Goal: Task Accomplishment & Management: Manage account settings

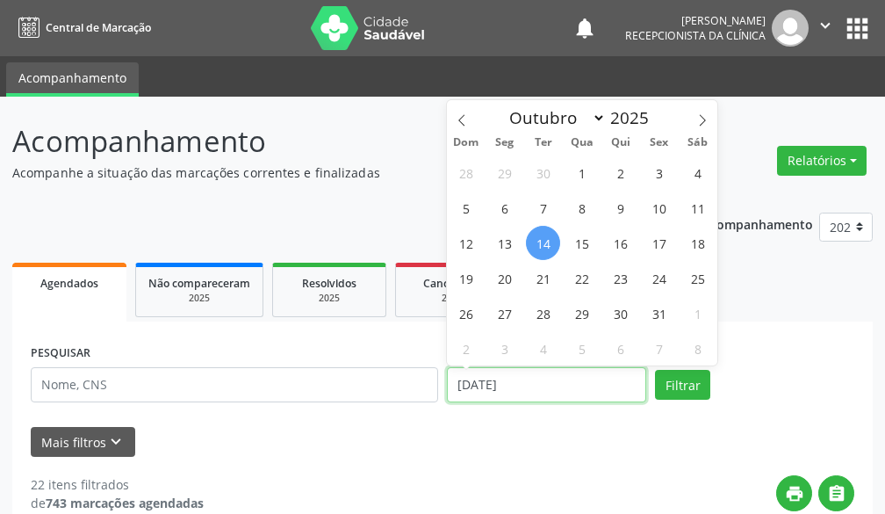
click at [580, 381] on input "[DATE]" at bounding box center [546, 384] width 199 height 35
click at [658, 280] on span "24" at bounding box center [659, 278] width 34 height 34
type input "[DATE]"
click at [658, 280] on span "24" at bounding box center [659, 278] width 34 height 34
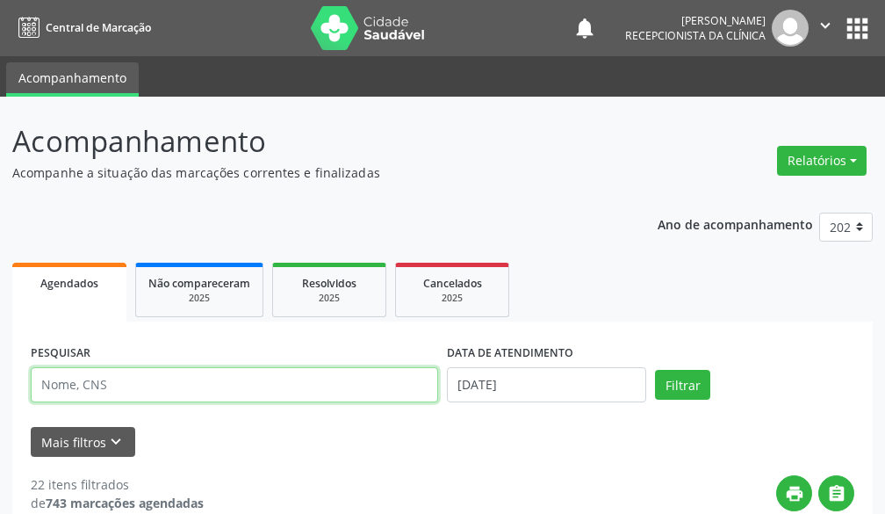
click at [240, 388] on input "text" at bounding box center [235, 384] width 408 height 35
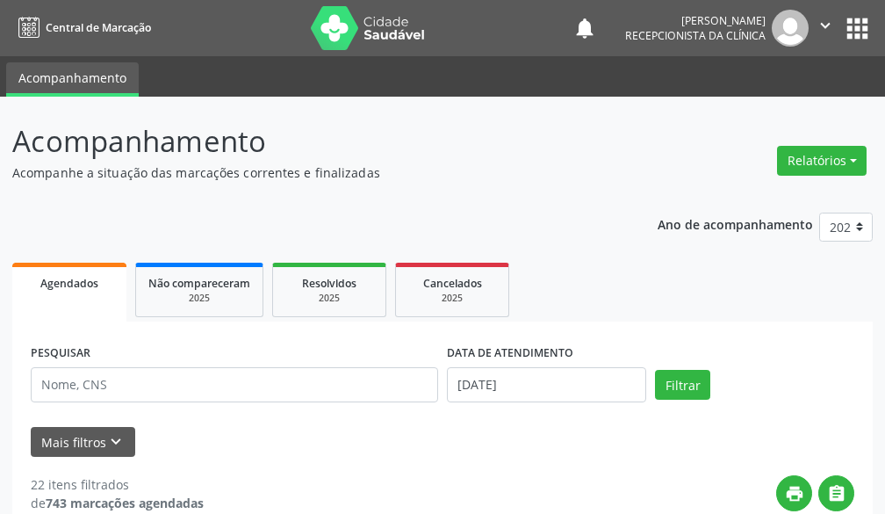
click at [307, 400] on div "PESQUISAR" at bounding box center [234, 377] width 416 height 75
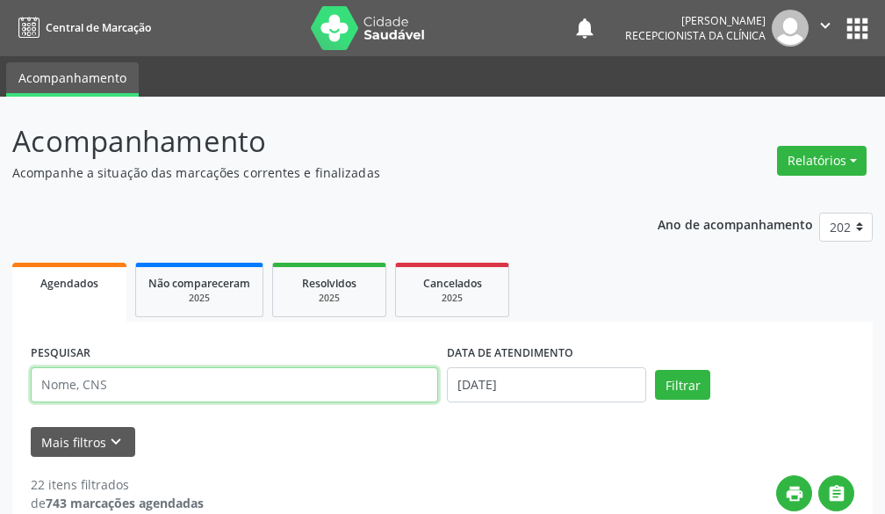
click at [314, 388] on input "text" at bounding box center [235, 384] width 408 height 35
type input "[PERSON_NAME]"
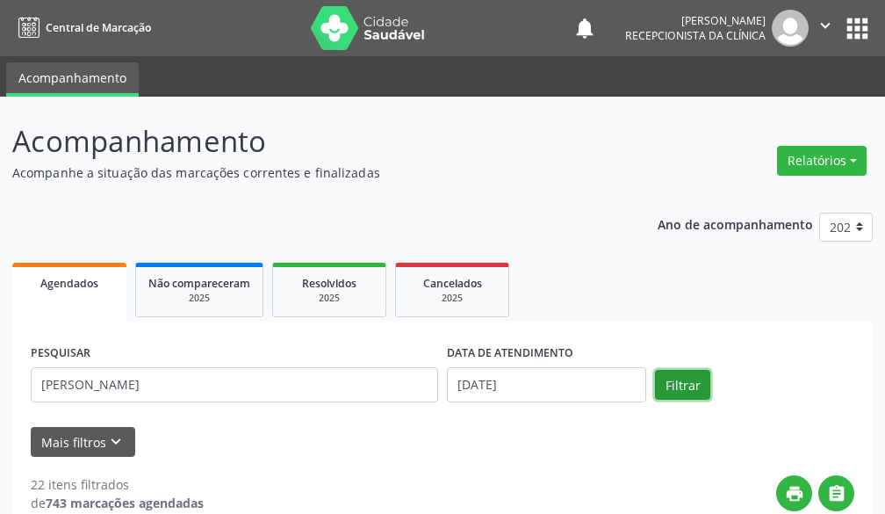
click at [685, 392] on button "Filtrar" at bounding box center [682, 385] width 55 height 30
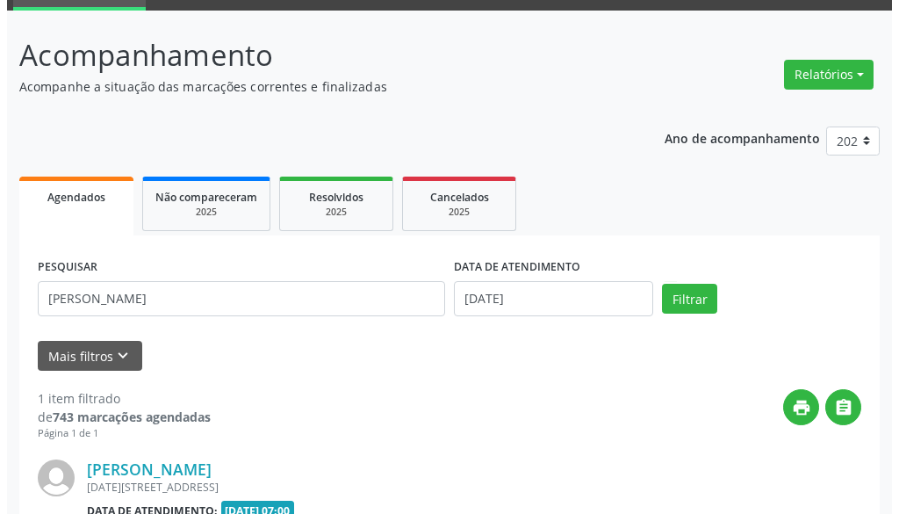
scroll to position [262, 0]
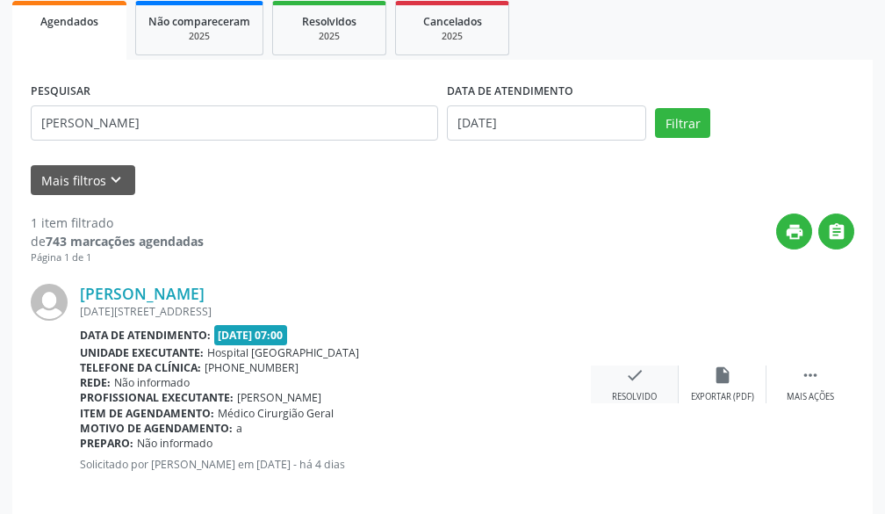
click at [625, 384] on icon "check" at bounding box center [634, 374] width 19 height 19
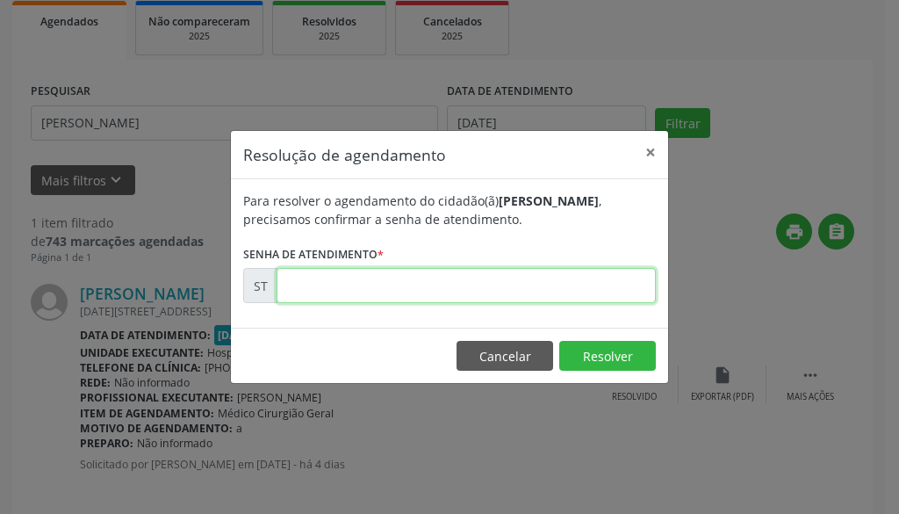
click at [569, 291] on input "text" at bounding box center [466, 285] width 379 height 35
type input "00028256"
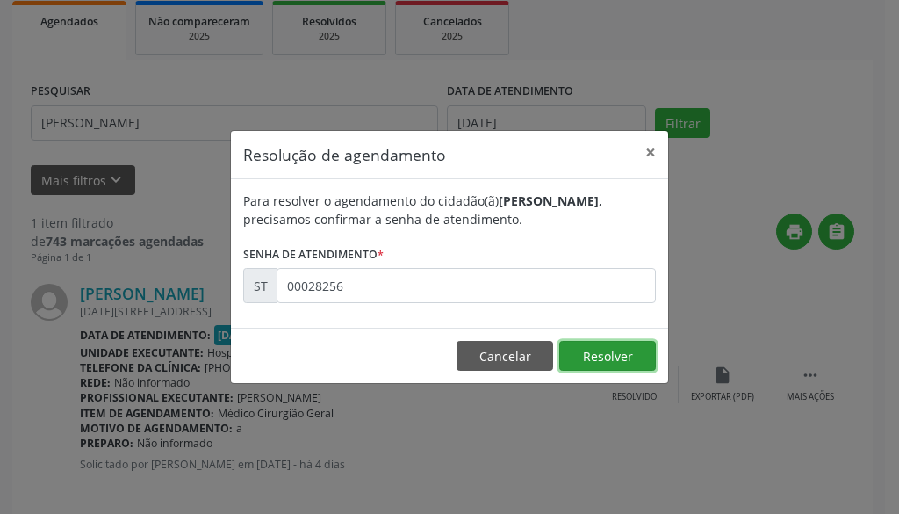
click at [595, 362] on button "Resolver" at bounding box center [608, 356] width 97 height 30
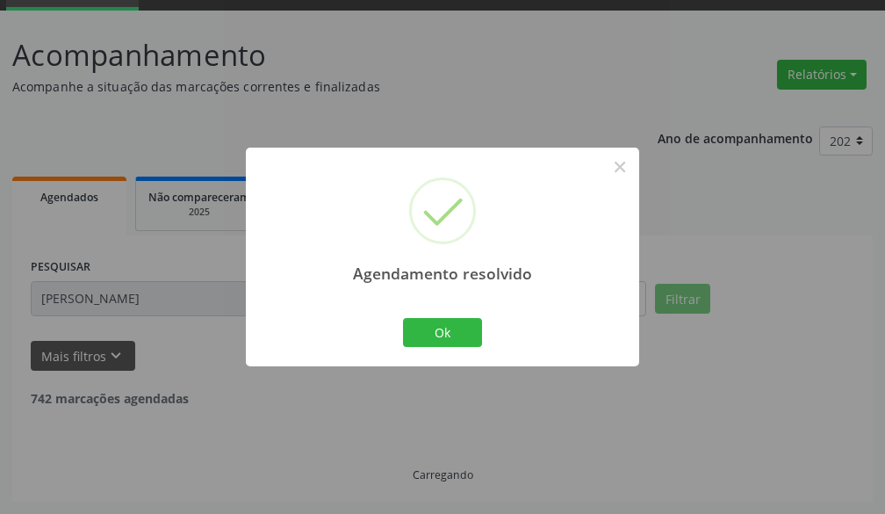
scroll to position [29, 0]
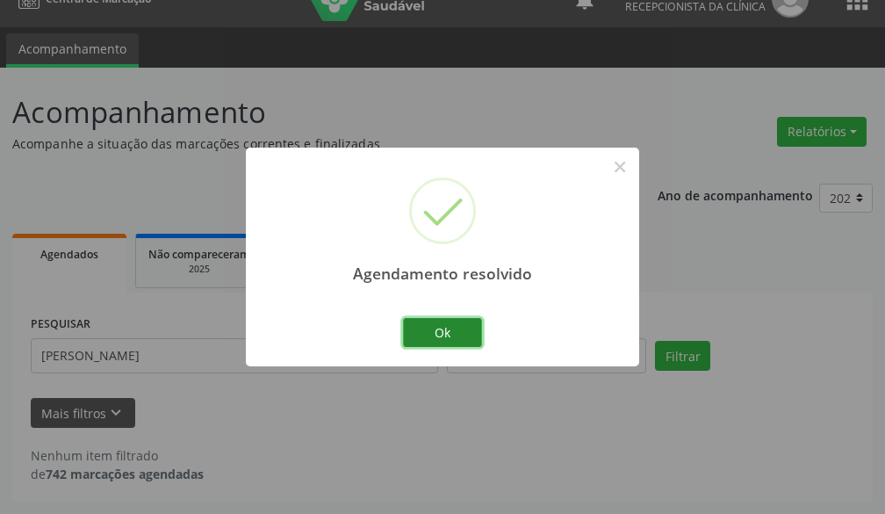
click at [443, 336] on button "Ok" at bounding box center [442, 333] width 79 height 30
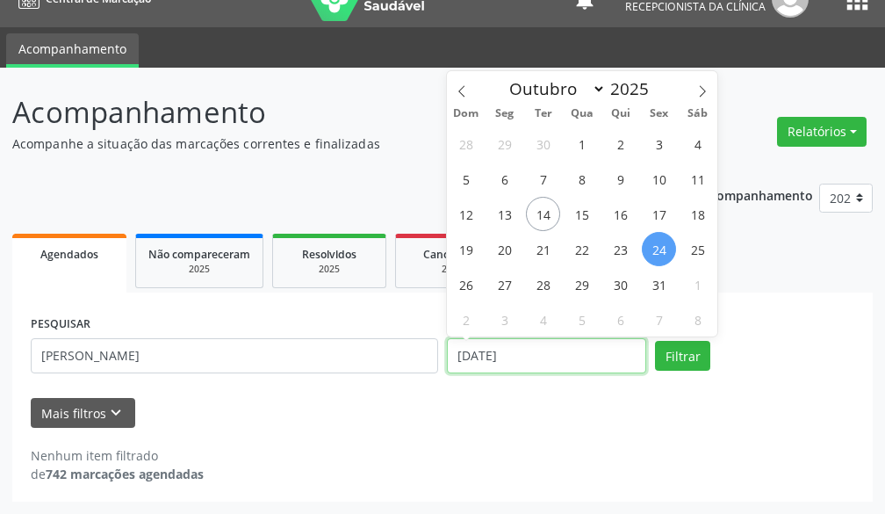
click at [524, 358] on input "[DATE]" at bounding box center [546, 355] width 199 height 35
click at [541, 240] on span "21" at bounding box center [543, 249] width 34 height 34
type input "[DATE]"
click at [541, 240] on span "21" at bounding box center [543, 249] width 34 height 34
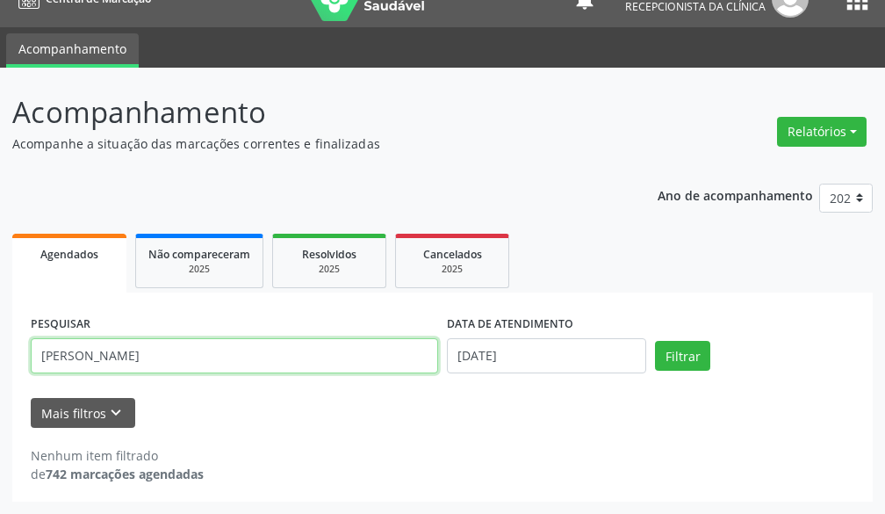
click at [283, 363] on input "[PERSON_NAME]" at bounding box center [235, 355] width 408 height 35
type input "S"
type input "GISELE AL"
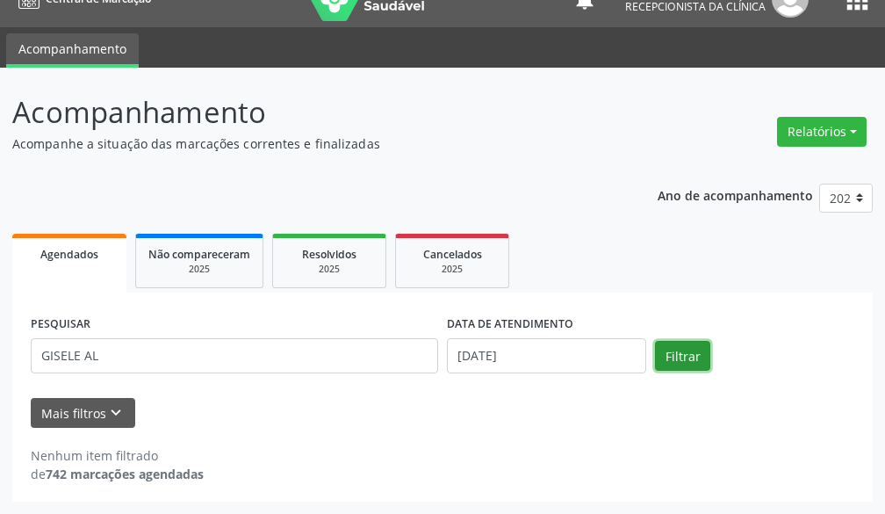
click at [685, 367] on button "Filtrar" at bounding box center [682, 356] width 55 height 30
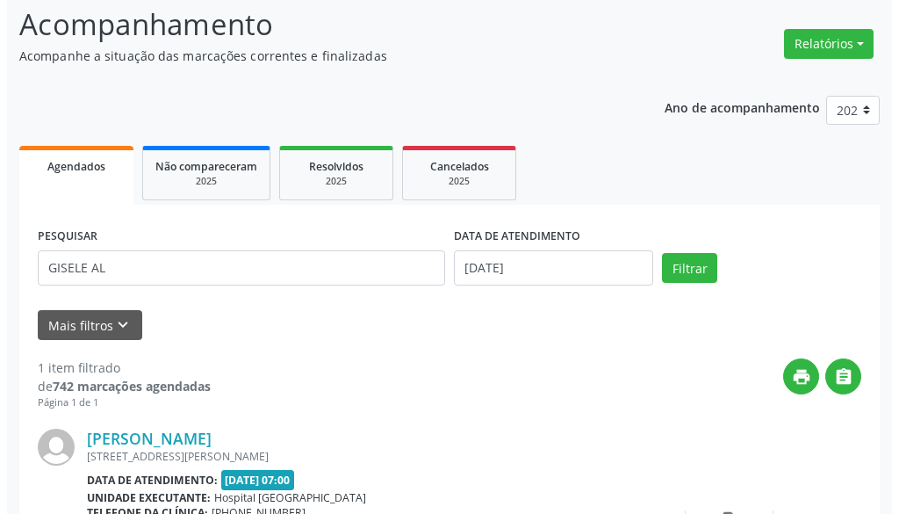
scroll to position [281, 0]
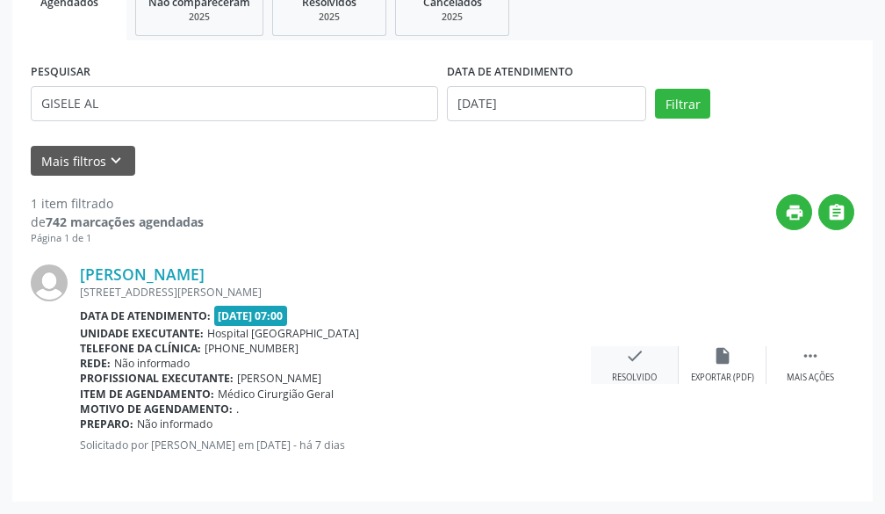
click at [633, 353] on icon "check" at bounding box center [634, 355] width 19 height 19
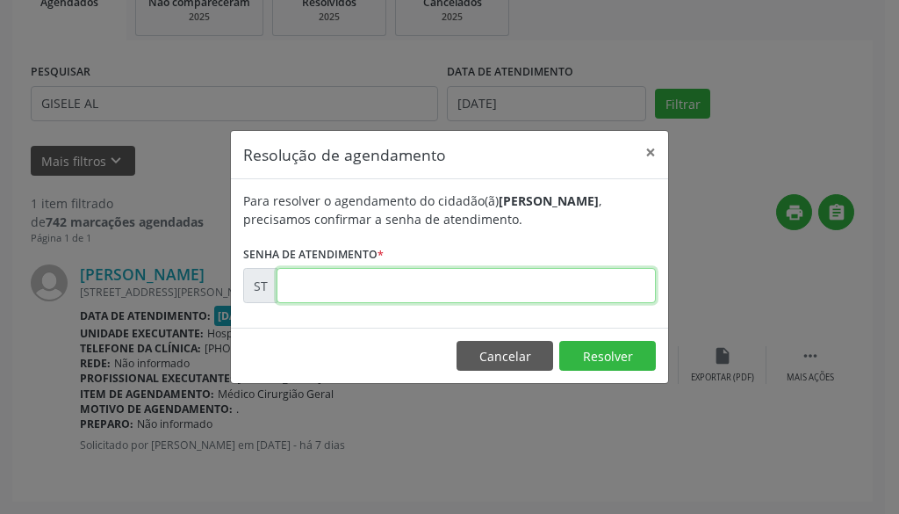
click at [552, 293] on input "text" at bounding box center [466, 285] width 379 height 35
type input "00027694"
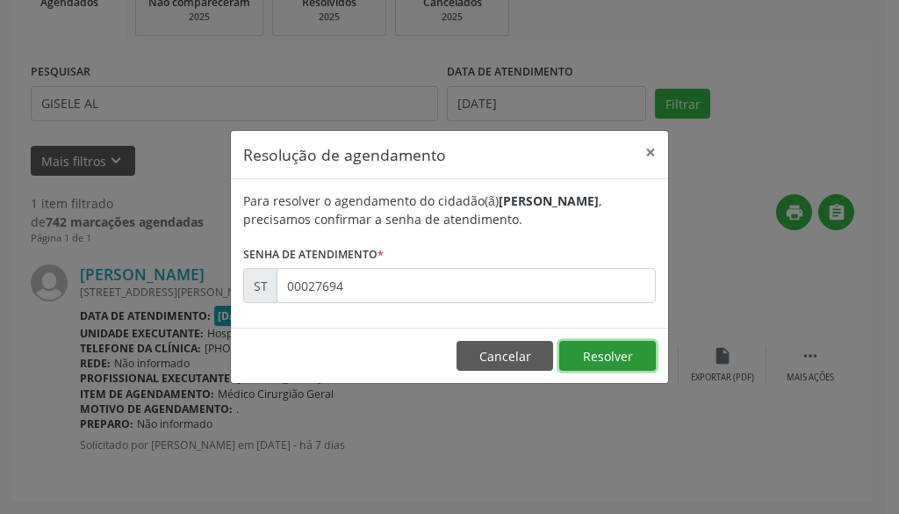
click at [599, 350] on button "Resolver" at bounding box center [608, 356] width 97 height 30
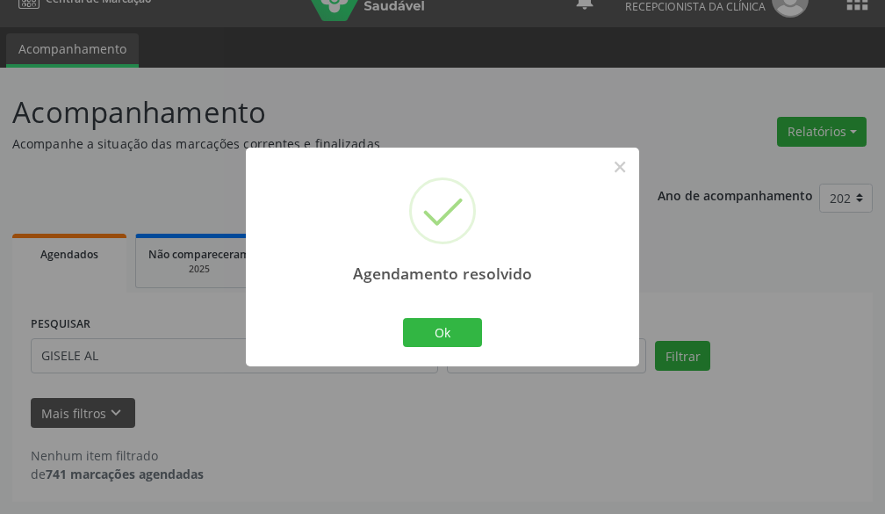
scroll to position [29, 0]
click at [445, 335] on button "Ok" at bounding box center [442, 333] width 79 height 30
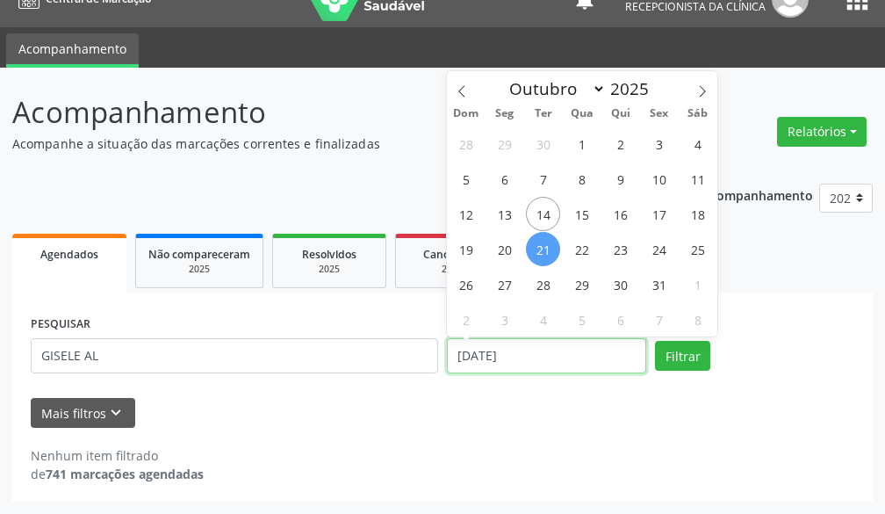
click at [535, 355] on input "[DATE]" at bounding box center [546, 355] width 199 height 35
click at [551, 254] on span "21" at bounding box center [543, 249] width 34 height 34
type input "[DATE]"
click at [551, 254] on span "21" at bounding box center [543, 249] width 34 height 34
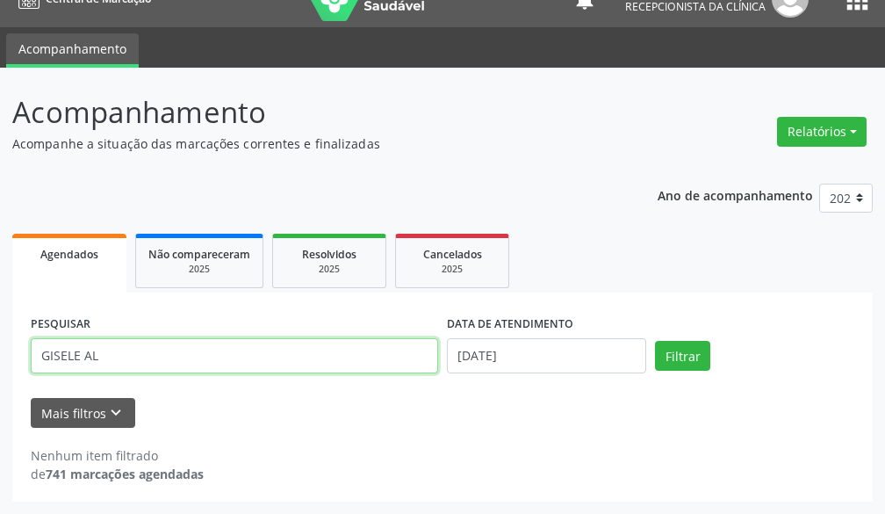
click at [359, 369] on input "GISELE AL" at bounding box center [235, 355] width 408 height 35
type input "G"
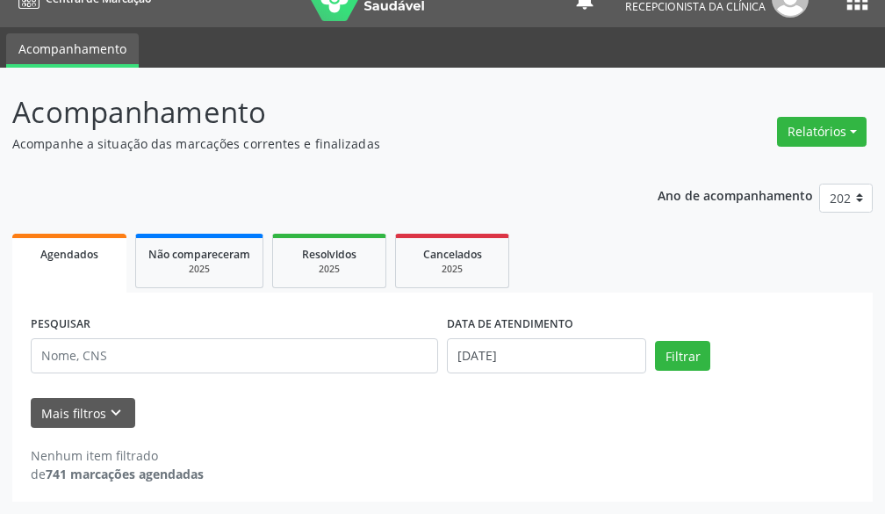
click at [522, 329] on label "DATA DE ATENDIMENTO" at bounding box center [510, 324] width 126 height 27
click at [524, 342] on input "[DATE]" at bounding box center [546, 355] width 199 height 35
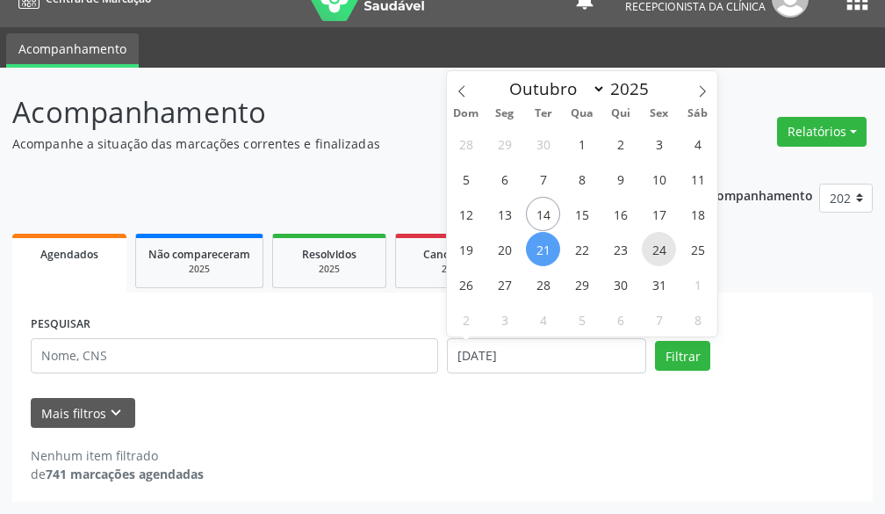
click at [652, 249] on span "24" at bounding box center [659, 249] width 34 height 34
type input "[DATE]"
click at [653, 249] on span "24" at bounding box center [659, 249] width 34 height 34
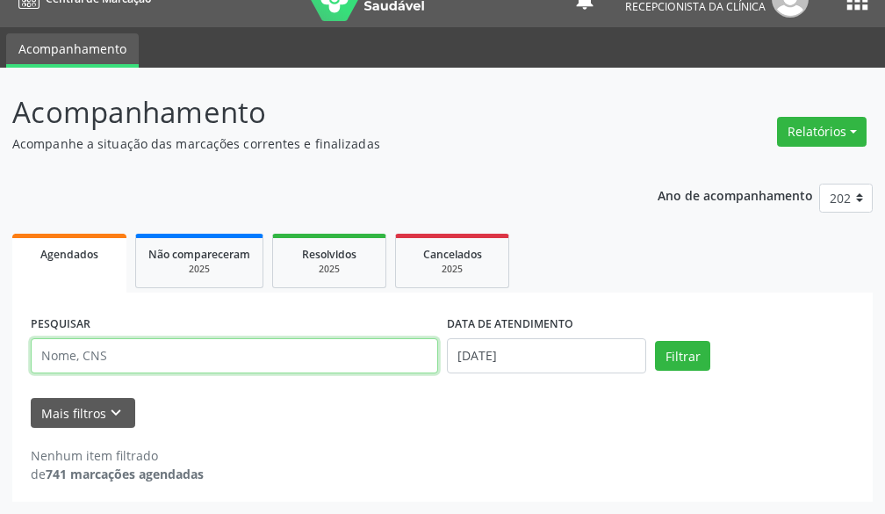
click at [200, 353] on input "text" at bounding box center [235, 355] width 408 height 35
type input "[PERSON_NAME]"
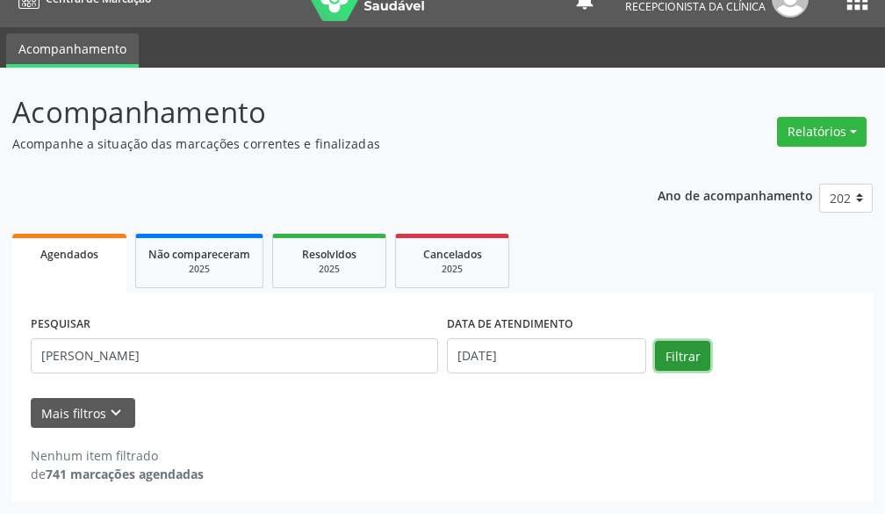
click at [675, 365] on button "Filtrar" at bounding box center [682, 356] width 55 height 30
click at [560, 464] on div "Nenhum item filtrado de 741 marcações agendadas" at bounding box center [443, 464] width 824 height 37
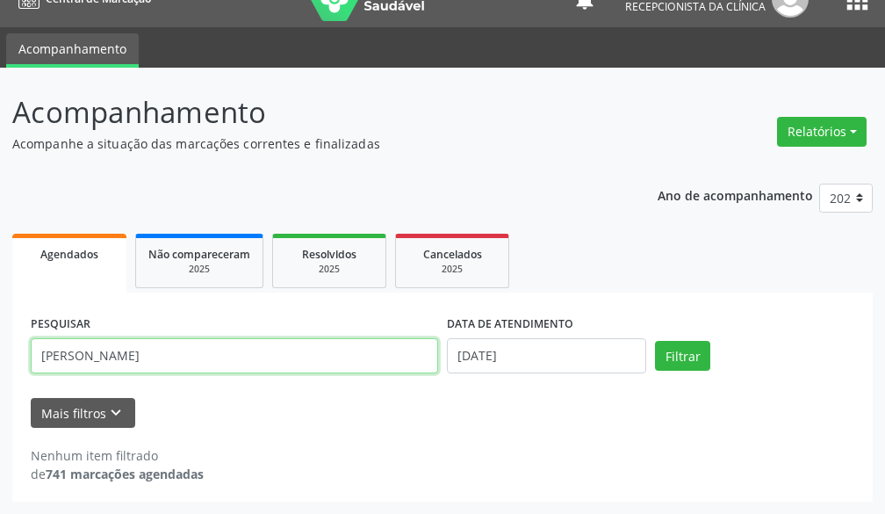
click at [212, 343] on input "[PERSON_NAME]" at bounding box center [235, 355] width 408 height 35
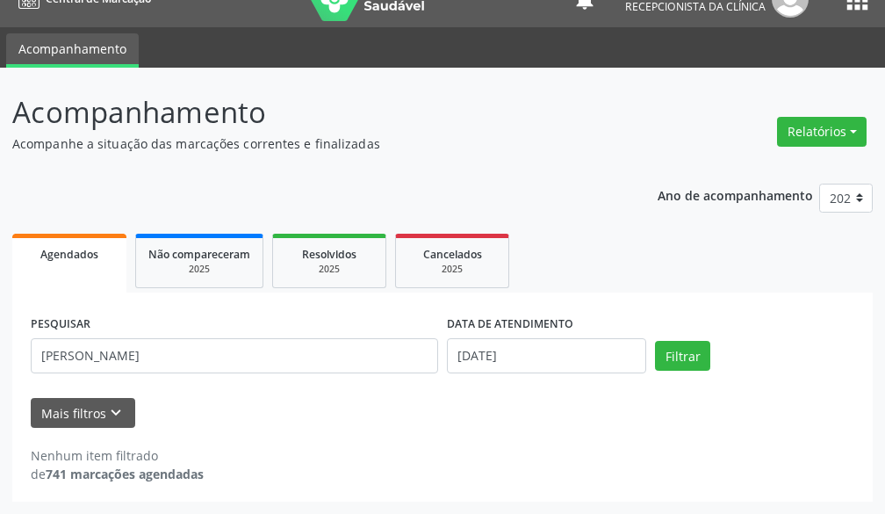
click at [328, 445] on div "Nenhum item filtrado de 741 marcações agendadas" at bounding box center [443, 455] width 824 height 55
click at [703, 354] on button "Filtrar" at bounding box center [682, 356] width 55 height 30
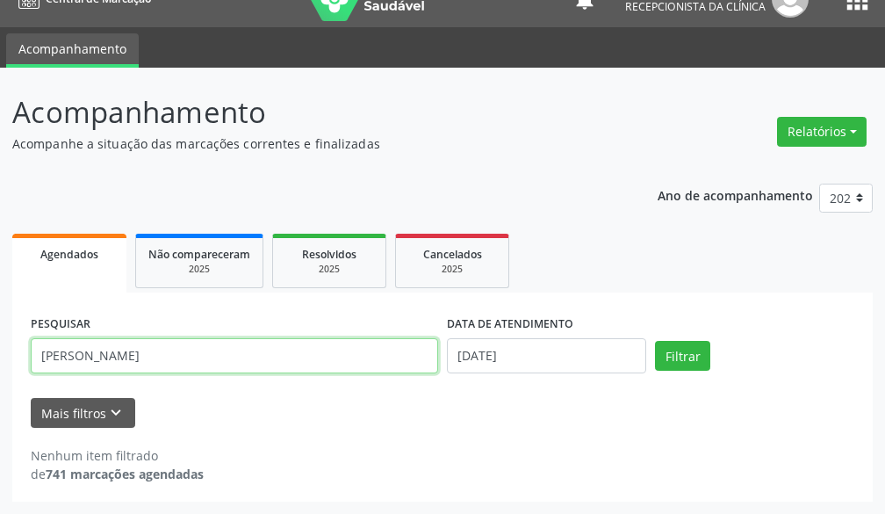
click at [264, 372] on input "[PERSON_NAME]" at bounding box center [235, 355] width 408 height 35
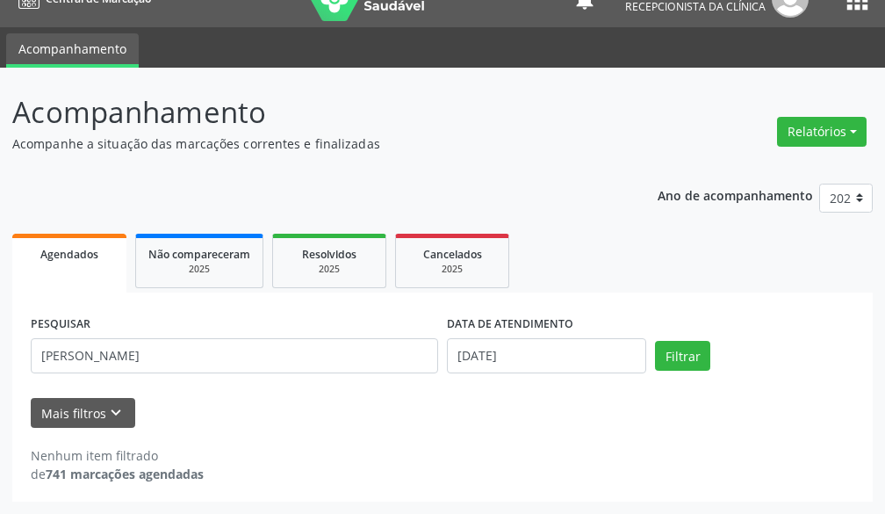
click at [553, 375] on div "DATA DE ATENDIMENTO [DATE]" at bounding box center [547, 348] width 208 height 75
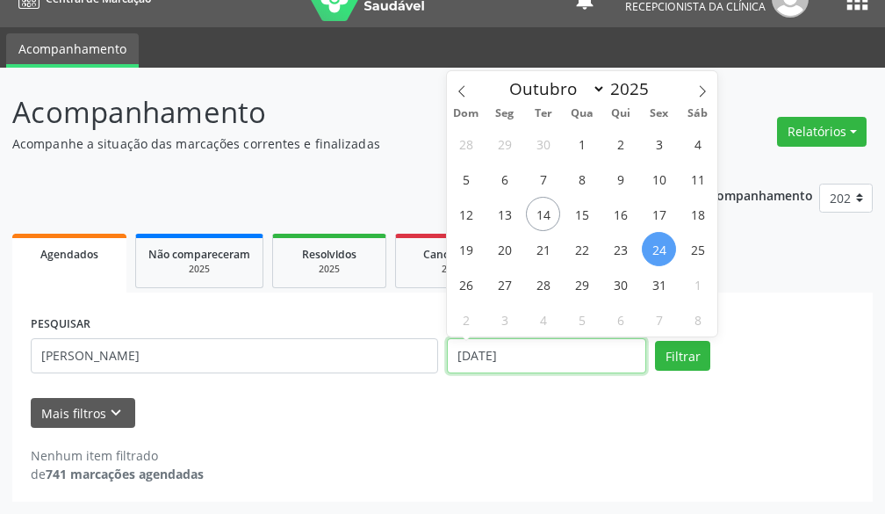
drag, startPoint x: 567, startPoint y: 357, endPoint x: 184, endPoint y: 293, distance: 388.3
click at [418, 361] on div "PESQUISAR [PERSON_NAME] DATA DE ATENDIMENTO [DATE] Filtrar" at bounding box center [442, 348] width 833 height 75
click at [654, 247] on span "24" at bounding box center [659, 249] width 34 height 34
type input "[DATE]"
click at [654, 247] on span "24" at bounding box center [659, 249] width 34 height 34
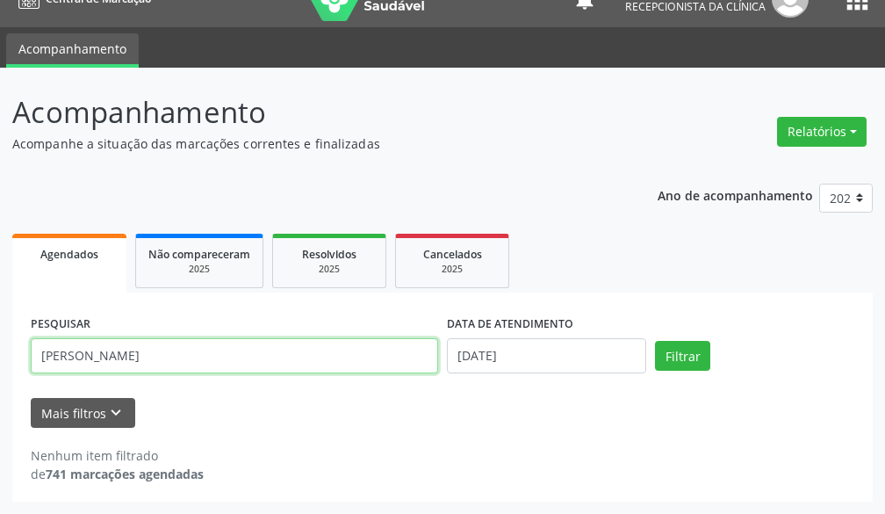
click at [238, 365] on input "[PERSON_NAME]" at bounding box center [235, 355] width 408 height 35
type input "[PERSON_NAME]"
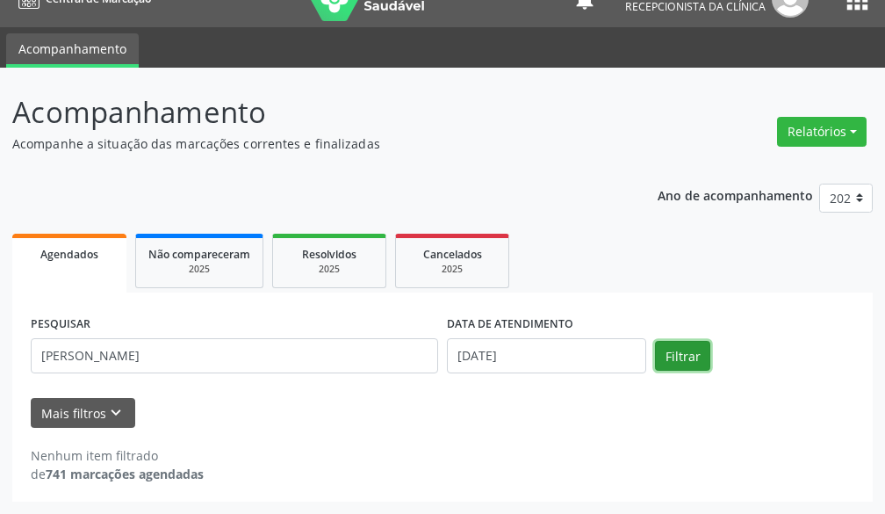
click at [675, 357] on button "Filtrar" at bounding box center [682, 356] width 55 height 30
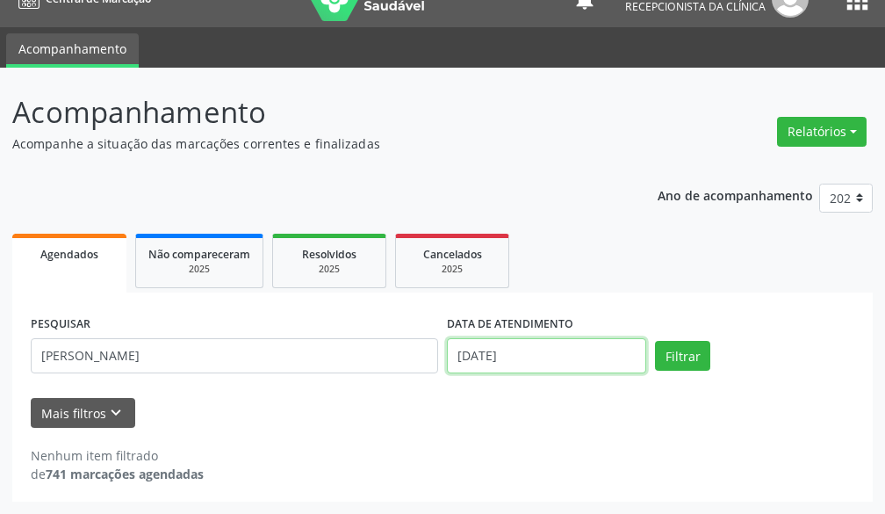
drag, startPoint x: 534, startPoint y: 357, endPoint x: 333, endPoint y: 358, distance: 201.2
click at [385, 362] on div "PESQUISAR [PERSON_NAME] a DATA DE ATENDIMENTO [DATE] Filtrar" at bounding box center [442, 348] width 833 height 75
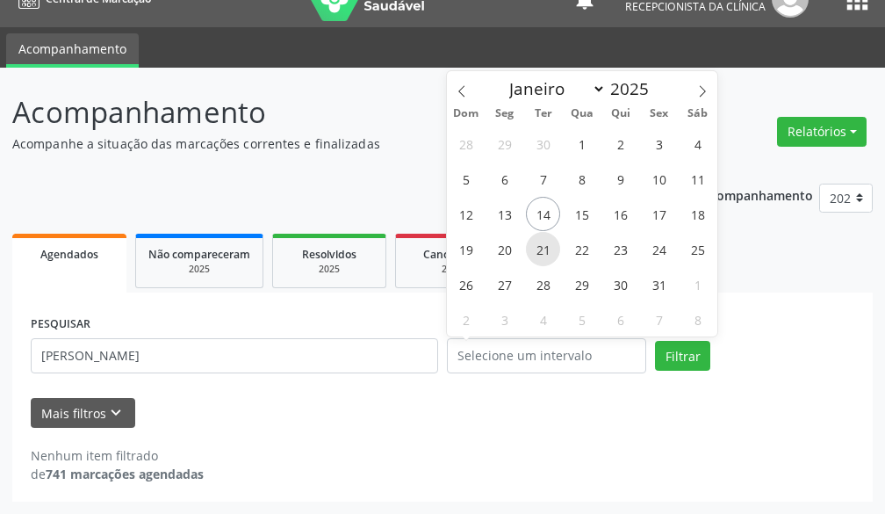
click at [541, 243] on span "21" at bounding box center [543, 249] width 34 height 34
type input "[DATE]"
click at [541, 243] on span "21" at bounding box center [543, 249] width 34 height 34
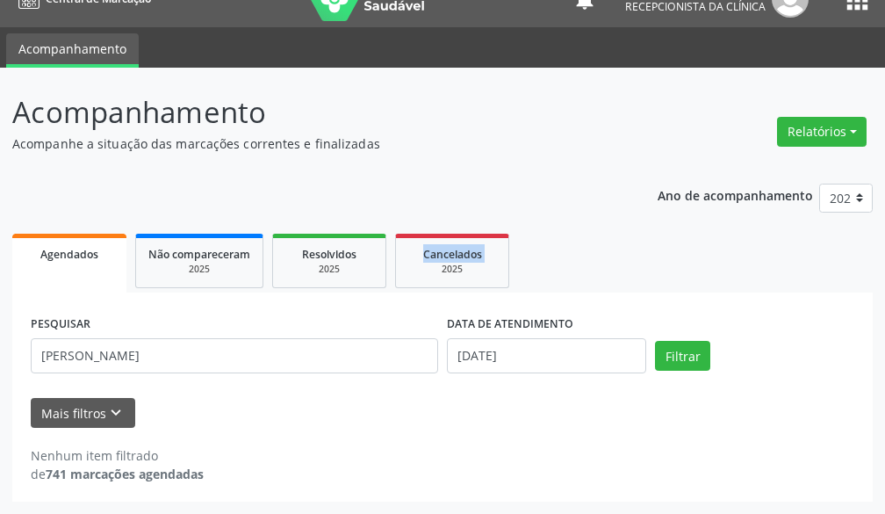
click at [541, 243] on ul "Agendados Não compareceram 2025 Resolvidos 2025 Cancelados 2025" at bounding box center [442, 260] width 861 height 63
click at [189, 394] on form "PESQUISAR [PERSON_NAME] a DATA DE ATENDIMENTO [DATE] Filtrar UNIDADE DE REFERÊN…" at bounding box center [443, 369] width 824 height 117
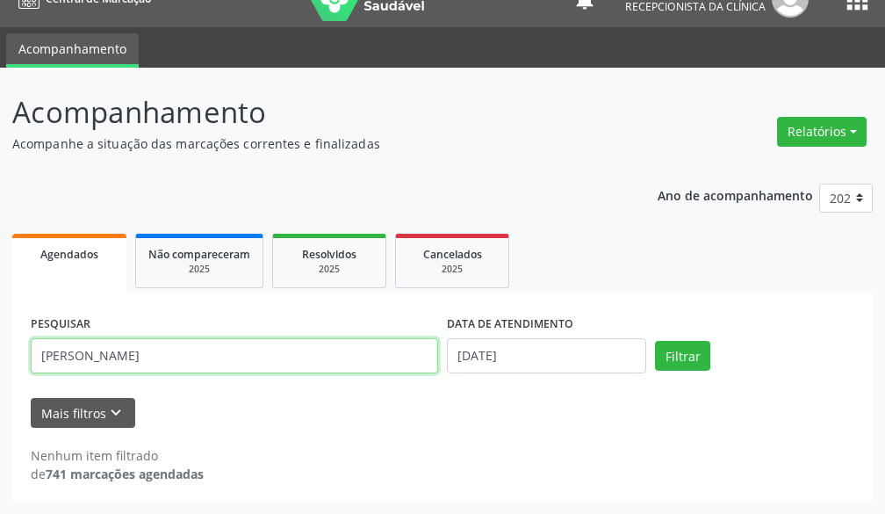
click at [185, 361] on input "[PERSON_NAME]" at bounding box center [235, 355] width 408 height 35
type input "s"
type input "g"
type input "GISELE AL"
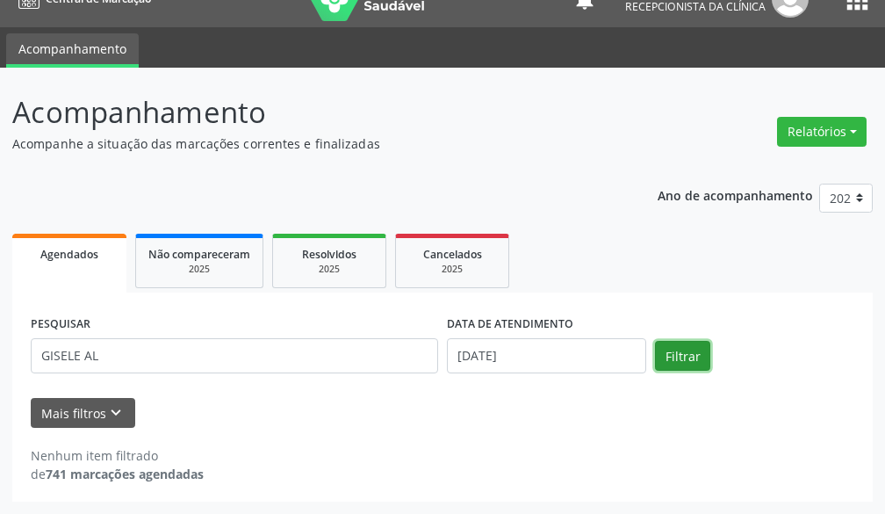
click at [671, 361] on button "Filtrar" at bounding box center [682, 356] width 55 height 30
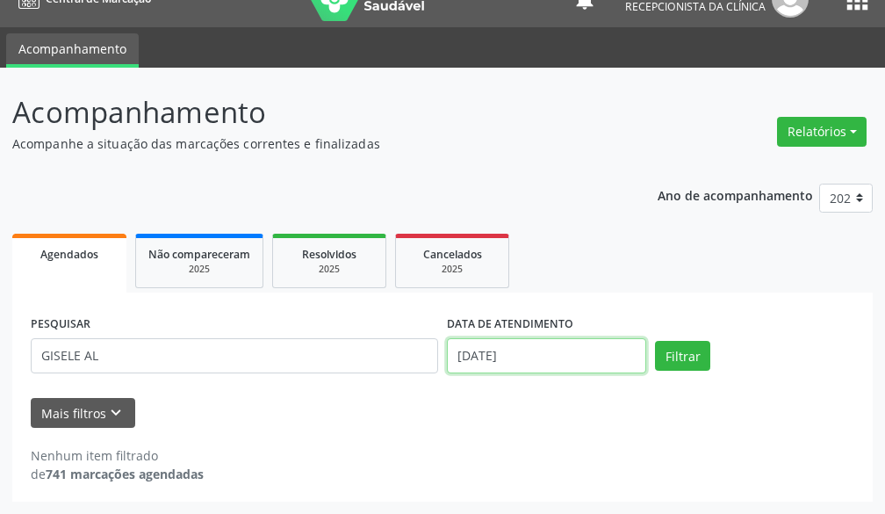
click at [585, 351] on input "[DATE]" at bounding box center [546, 355] width 199 height 35
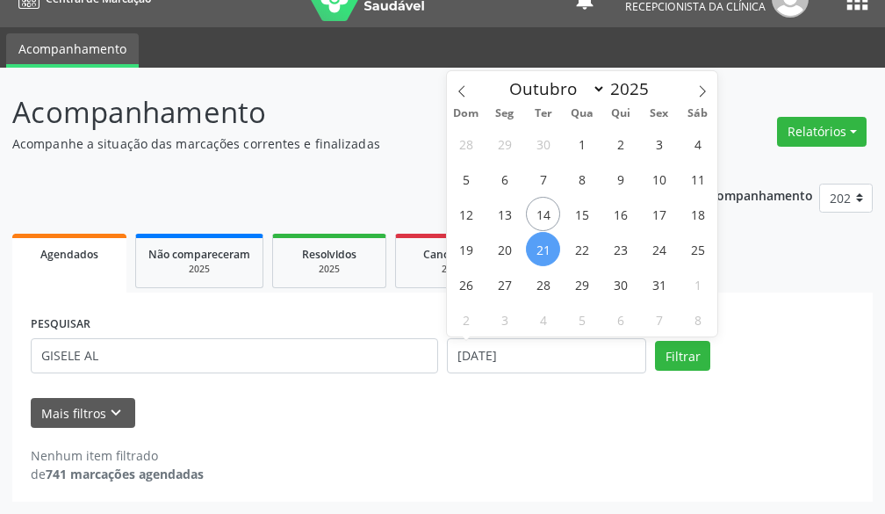
click at [538, 248] on span "21" at bounding box center [543, 249] width 34 height 34
type input "[DATE]"
click at [538, 248] on span "21" at bounding box center [543, 249] width 34 height 34
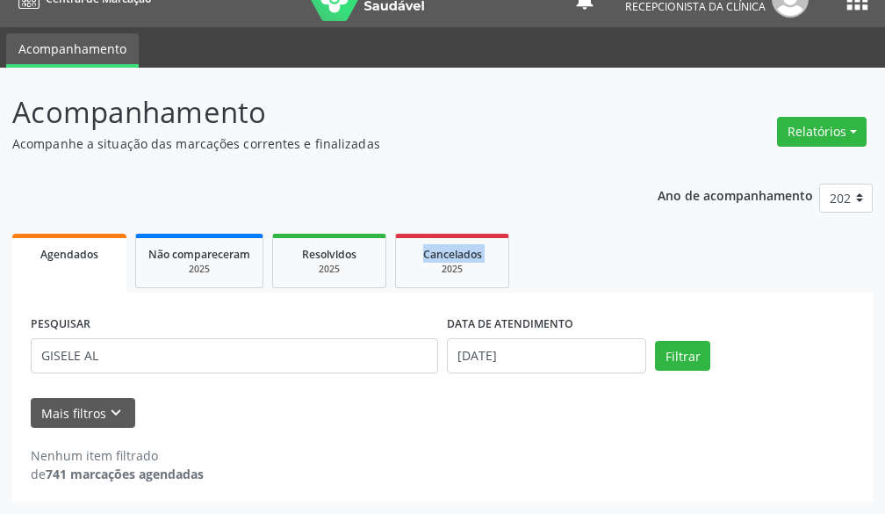
click at [538, 248] on ul "Agendados Não compareceram 2025 Resolvidos 2025 Cancelados 2025" at bounding box center [442, 260] width 861 height 63
click at [338, 383] on div "PESQUISAR GISELE AL" at bounding box center [234, 348] width 416 height 75
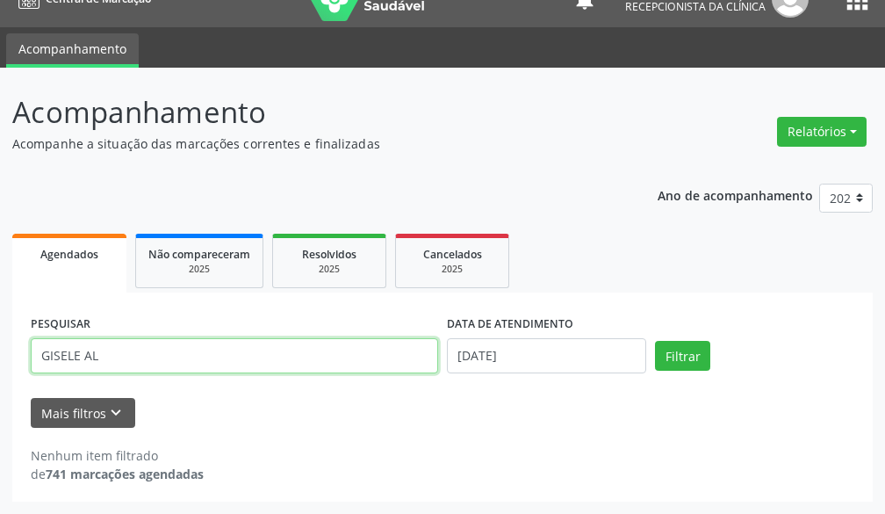
click at [342, 366] on input "GISELE AL" at bounding box center [235, 355] width 408 height 35
type input "G"
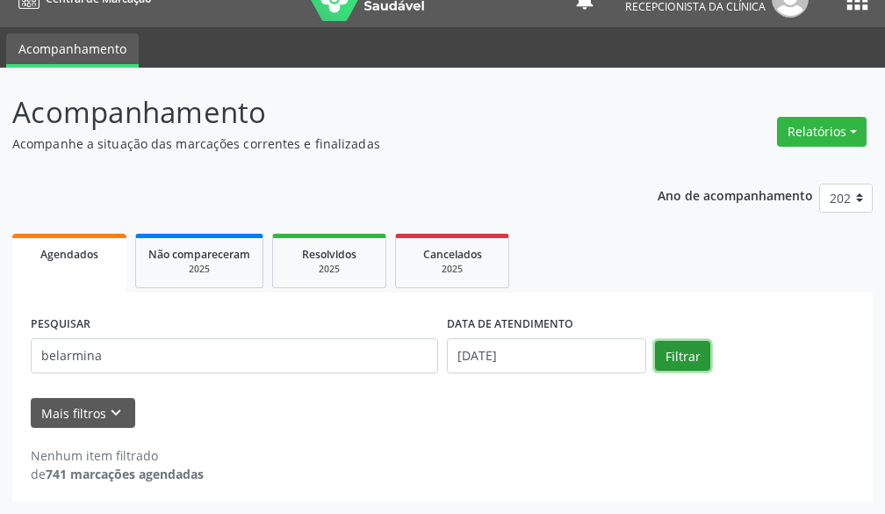
click at [685, 350] on button "Filtrar" at bounding box center [682, 356] width 55 height 30
click at [662, 358] on button "Filtrar" at bounding box center [682, 356] width 55 height 30
click at [417, 466] on div "Nenhum item filtrado de 741 marcações agendadas" at bounding box center [443, 464] width 824 height 37
click at [438, 422] on div "Mais filtros keyboard_arrow_down" at bounding box center [442, 413] width 833 height 31
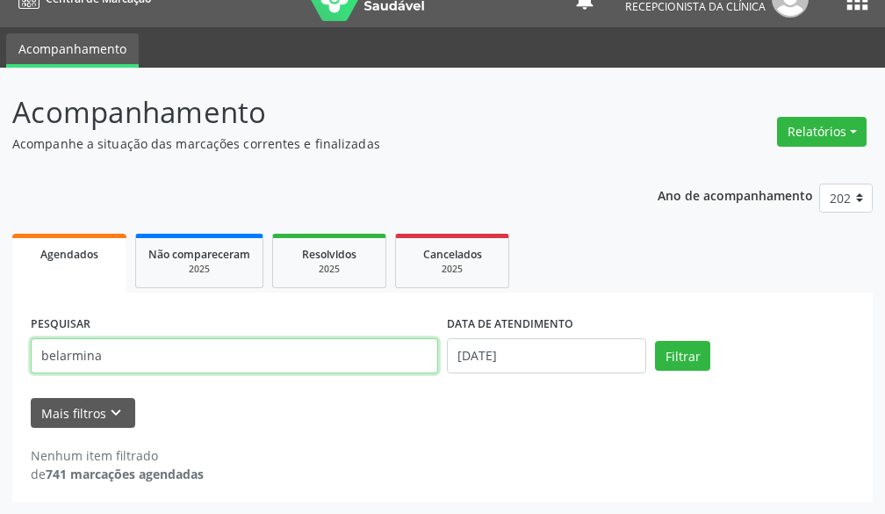
click at [234, 356] on input "belarmina" at bounding box center [235, 355] width 408 height 35
type input "belarmin"
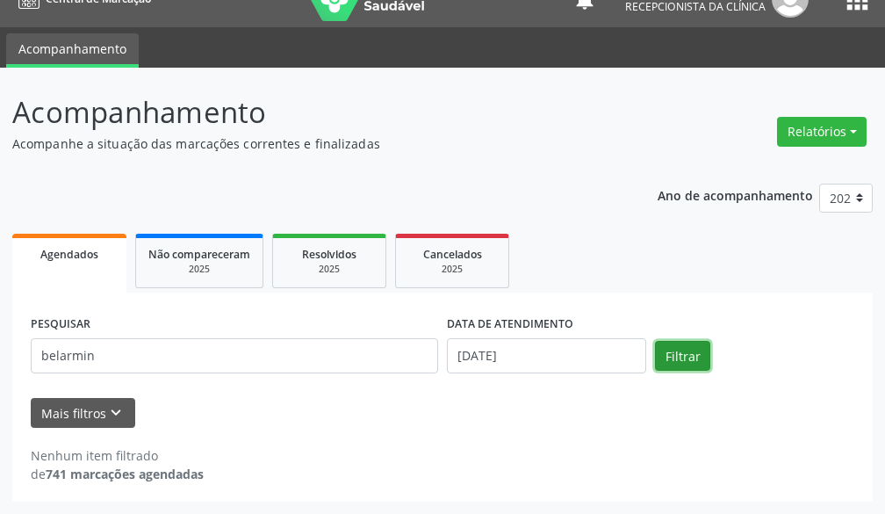
click at [692, 355] on button "Filtrar" at bounding box center [682, 356] width 55 height 30
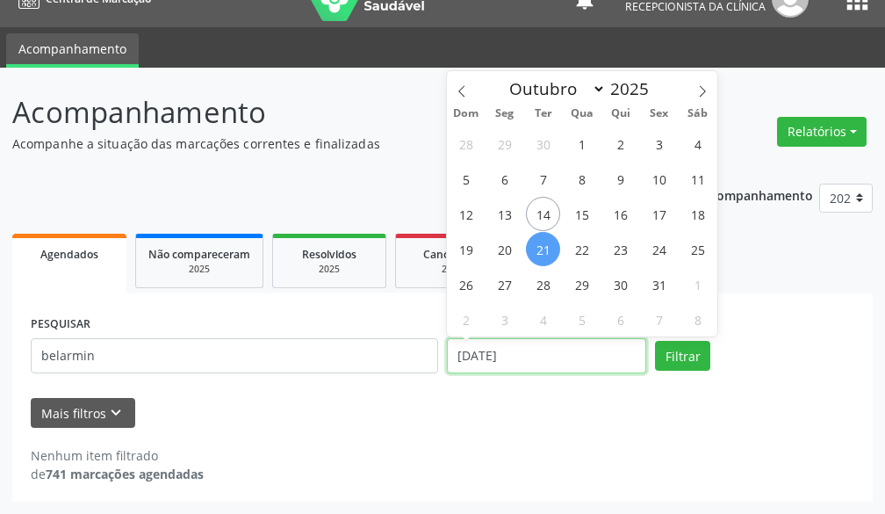
click at [615, 348] on input "[DATE]" at bounding box center [546, 355] width 199 height 35
click at [612, 248] on span "23" at bounding box center [620, 249] width 34 height 34
type input "[DATE]"
click at [612, 248] on span "23" at bounding box center [620, 249] width 34 height 34
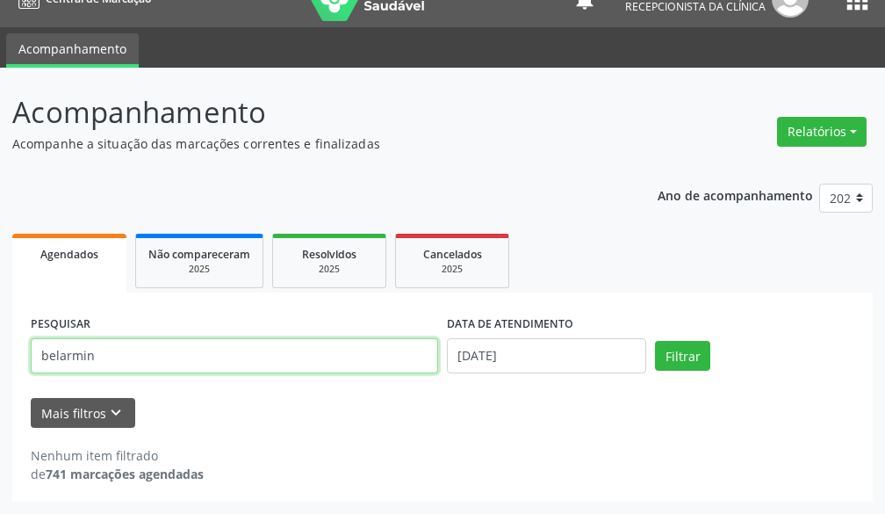
drag, startPoint x: 261, startPoint y: 355, endPoint x: 0, endPoint y: 357, distance: 260.9
click at [0, 357] on div "Acompanhamento Acompanhe a situação das marcações correntes e finalizadas Relat…" at bounding box center [442, 291] width 885 height 446
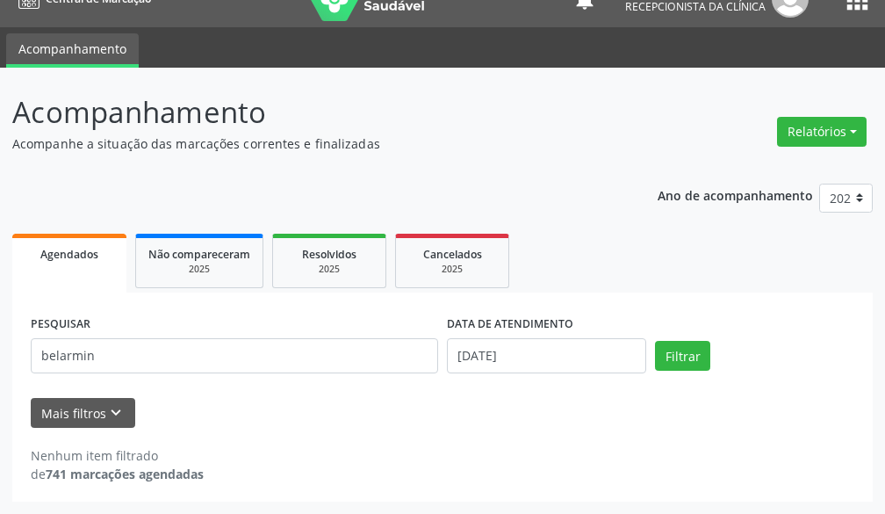
click at [65, 249] on span "Agendados" at bounding box center [69, 254] width 58 height 15
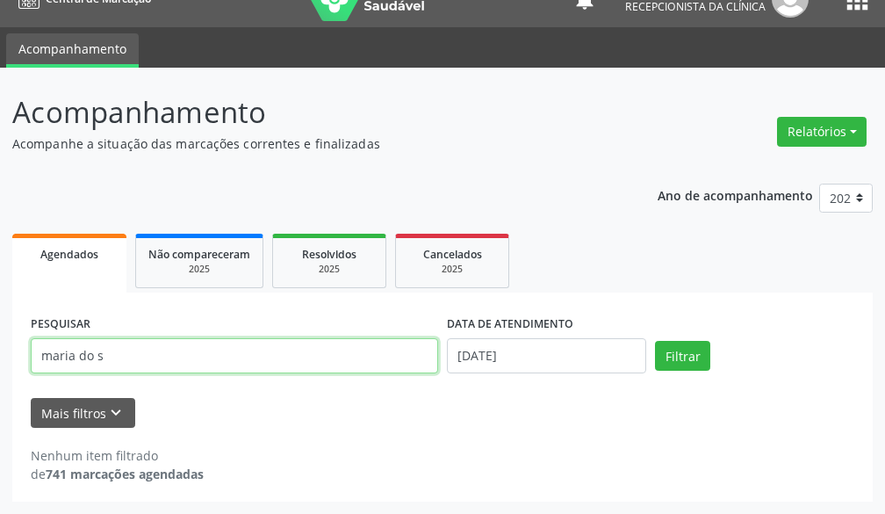
type input "[PERSON_NAME]"
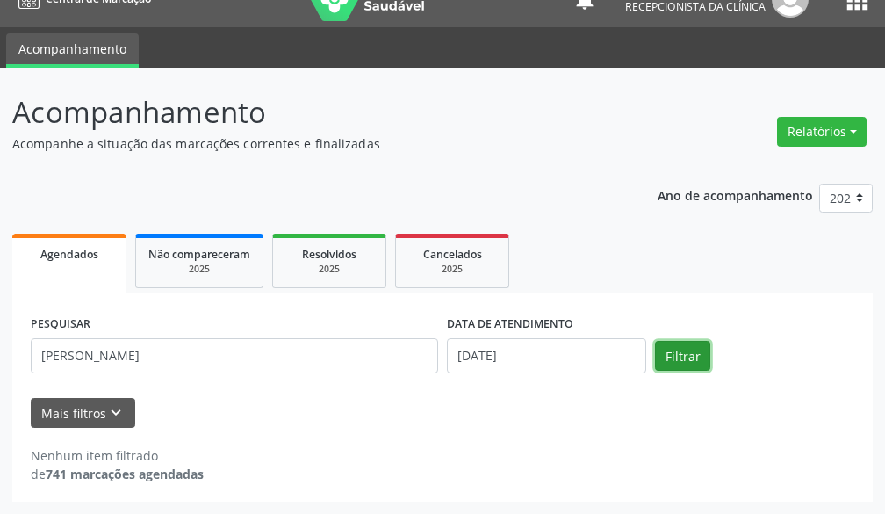
click at [659, 364] on button "Filtrar" at bounding box center [682, 356] width 55 height 30
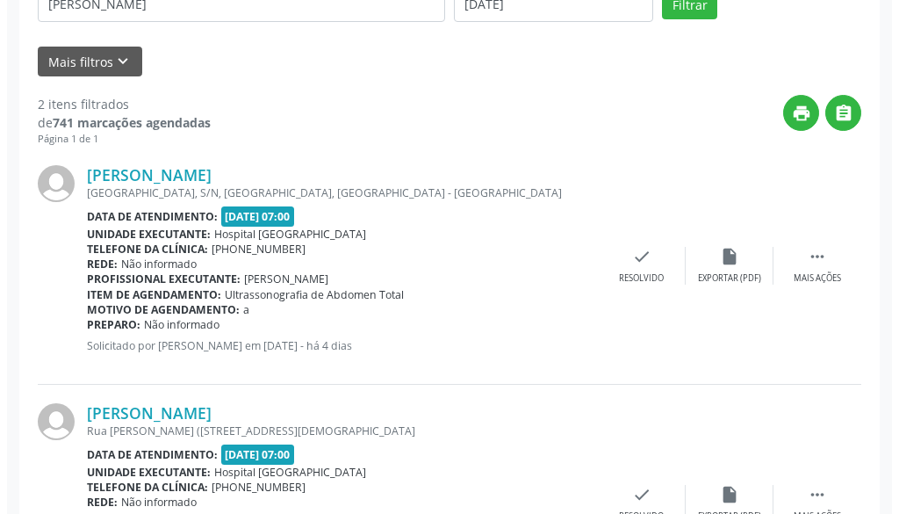
scroll to position [468, 0]
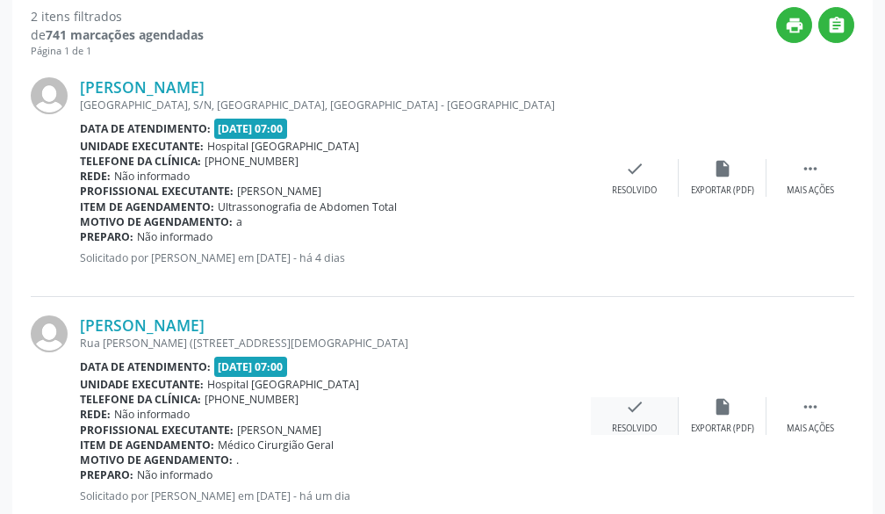
click at [621, 416] on div "check Resolvido" at bounding box center [635, 416] width 88 height 38
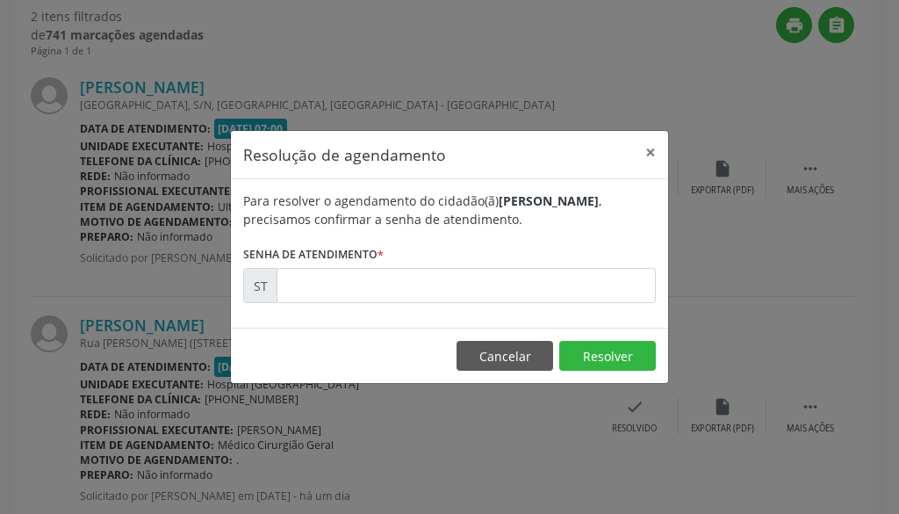
click at [565, 271] on form "Para resolver o agendamento do cidadão(ã) [PERSON_NAME] , precisamos confirmar …" at bounding box center [449, 247] width 413 height 112
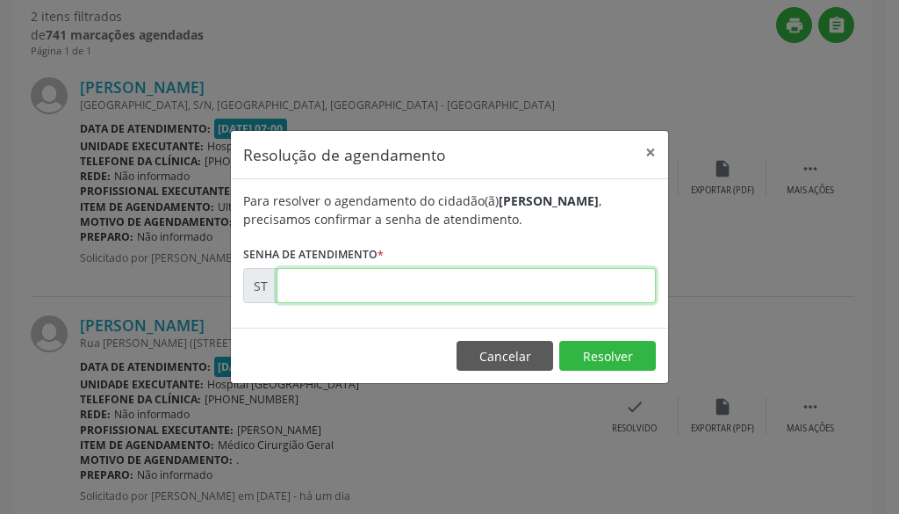
click at [568, 289] on input "text" at bounding box center [466, 285] width 379 height 35
type input "00028413"
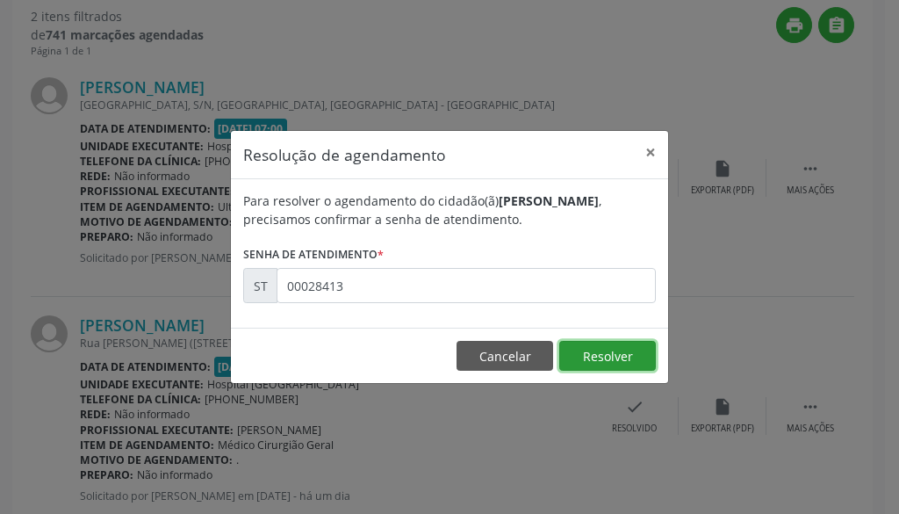
click at [616, 358] on button "Resolver" at bounding box center [608, 356] width 97 height 30
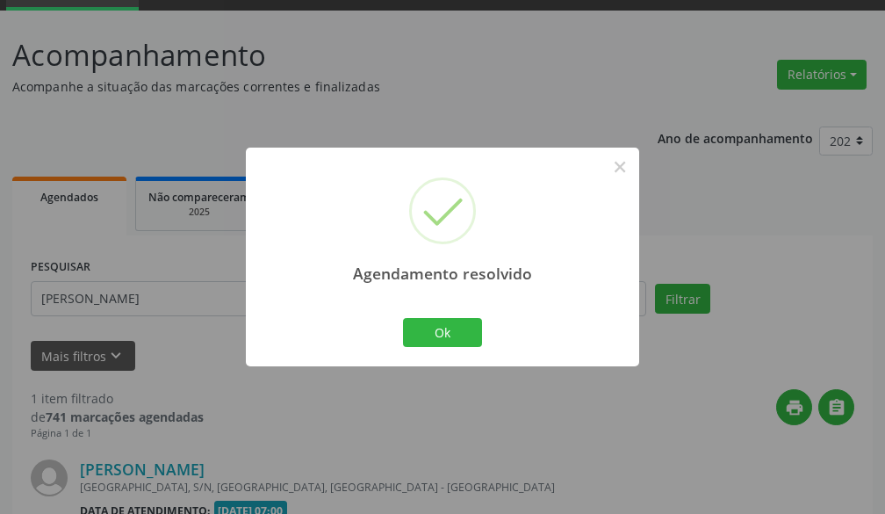
scroll to position [281, 0]
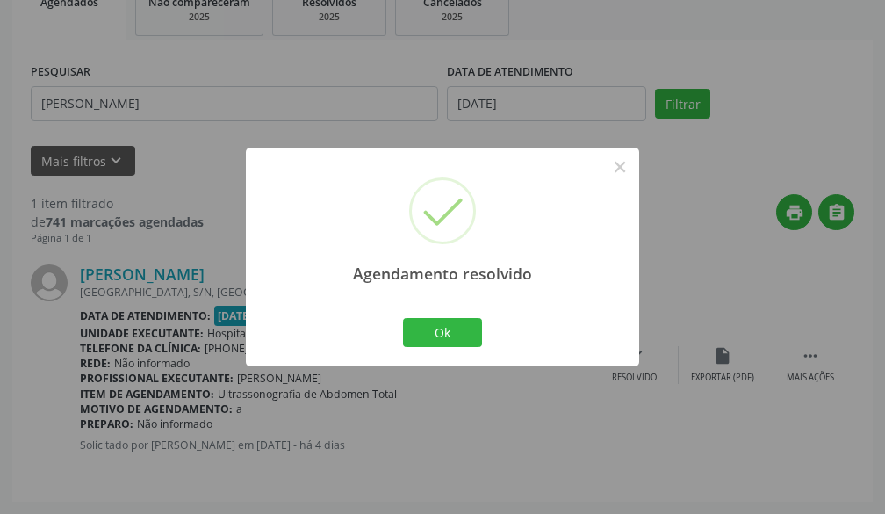
click at [442, 310] on div "Agendamento resolvido × Ok Cancel" at bounding box center [443, 257] width 394 height 219
click at [444, 336] on button "Ok" at bounding box center [442, 333] width 79 height 30
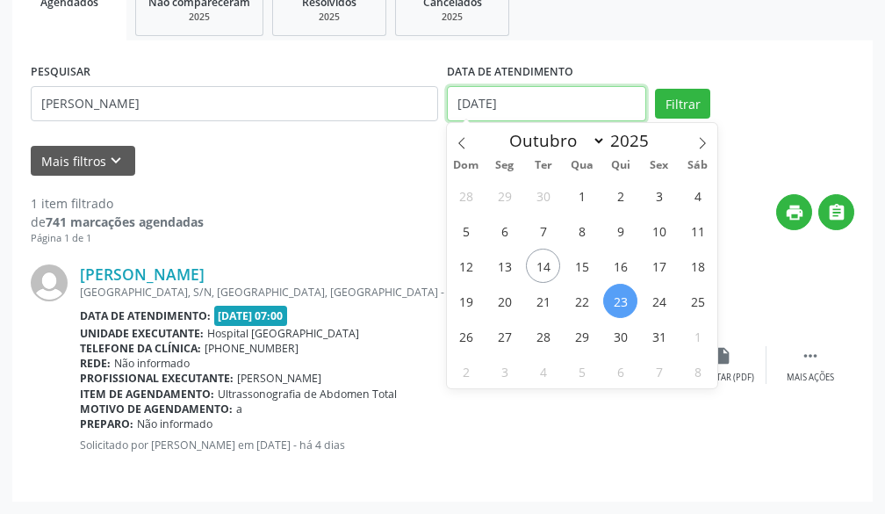
click at [540, 99] on input "[DATE]" at bounding box center [546, 103] width 199 height 35
click at [503, 275] on span "13" at bounding box center [505, 266] width 34 height 34
type input "[DATE]"
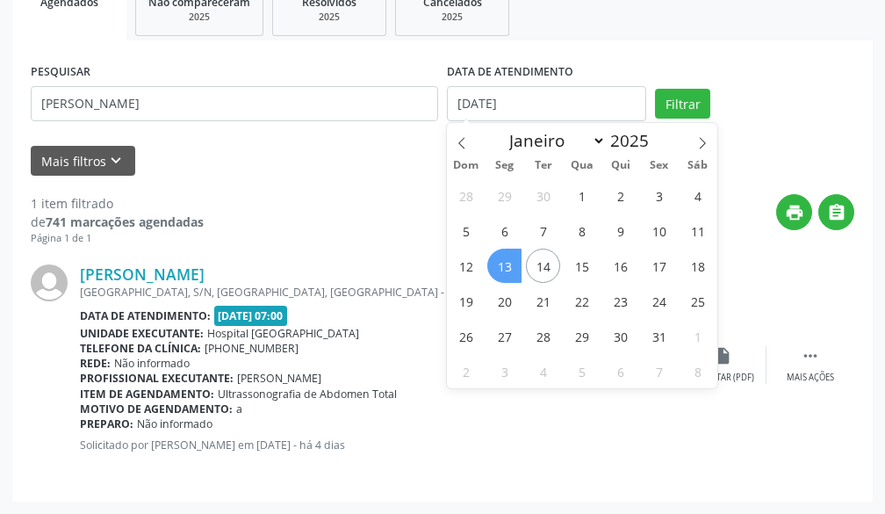
click at [503, 275] on span "13" at bounding box center [505, 266] width 34 height 34
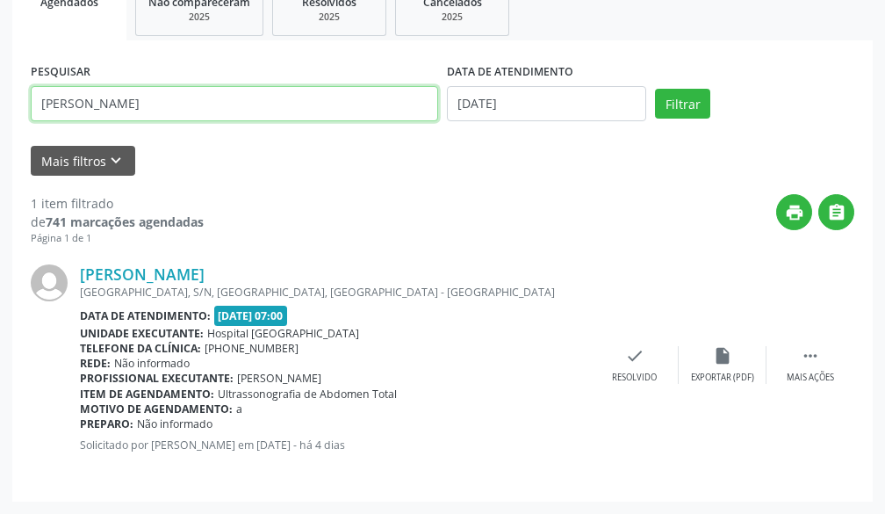
click at [0, 110] on div "Acompanhamento Acompanhe a situação das marcações correntes e finalizadas Relat…" at bounding box center [442, 165] width 885 height 698
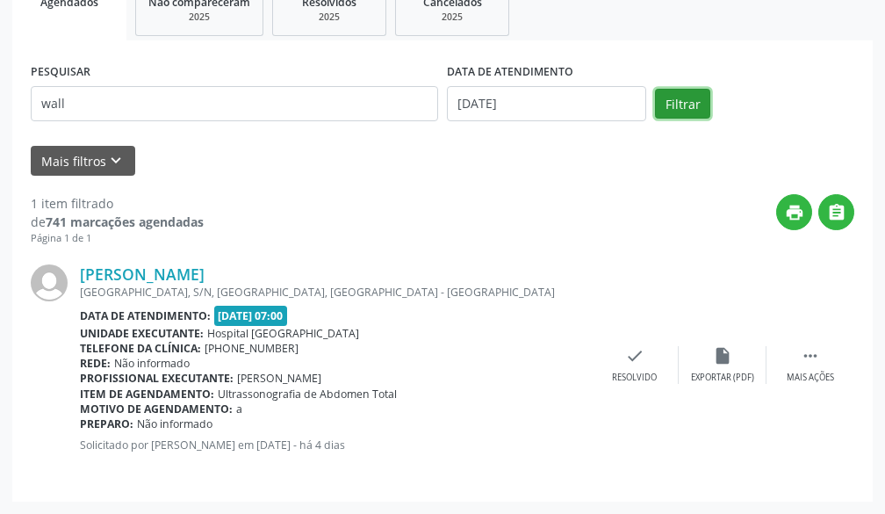
click at [668, 106] on button "Filtrar" at bounding box center [682, 104] width 55 height 30
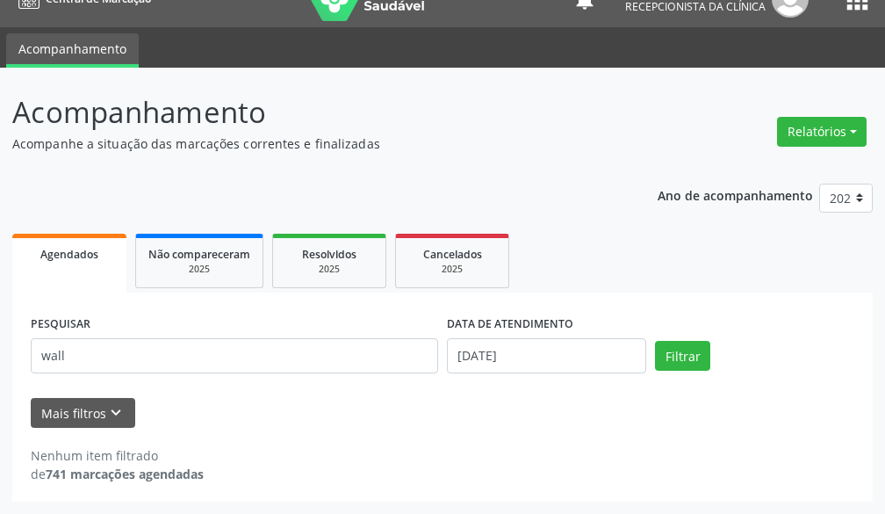
scroll to position [29, 0]
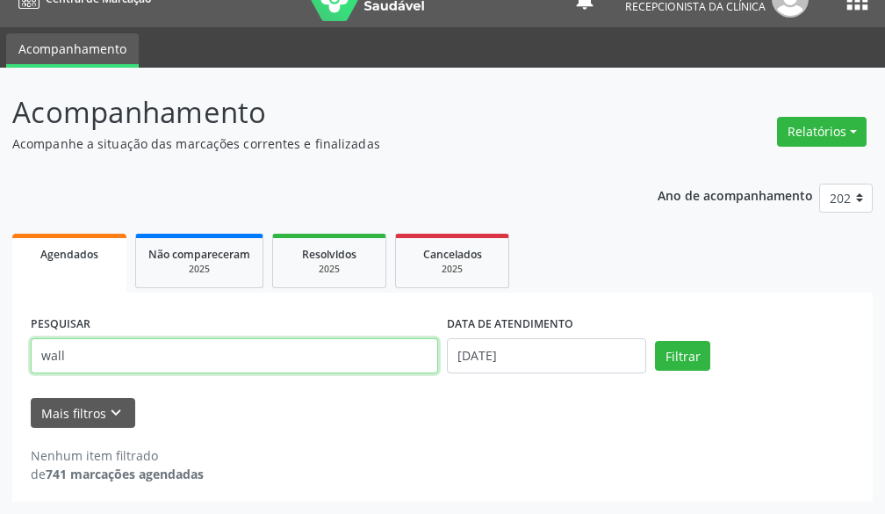
click at [224, 363] on input "wall" at bounding box center [235, 355] width 408 height 35
type input "wal"
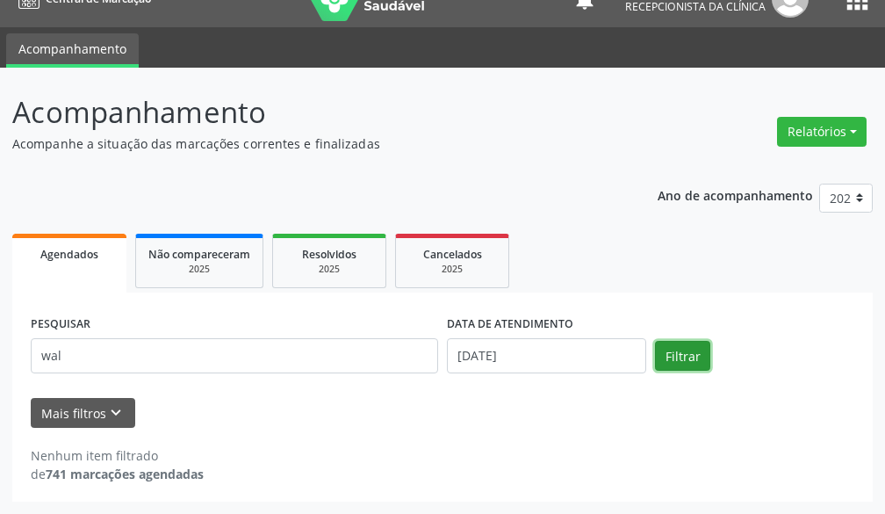
click at [697, 347] on button "Filtrar" at bounding box center [682, 356] width 55 height 30
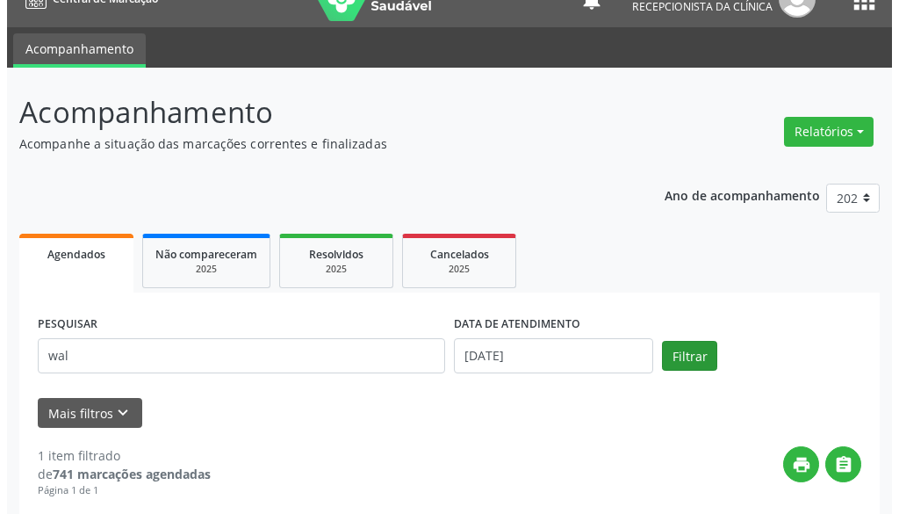
scroll to position [281, 0]
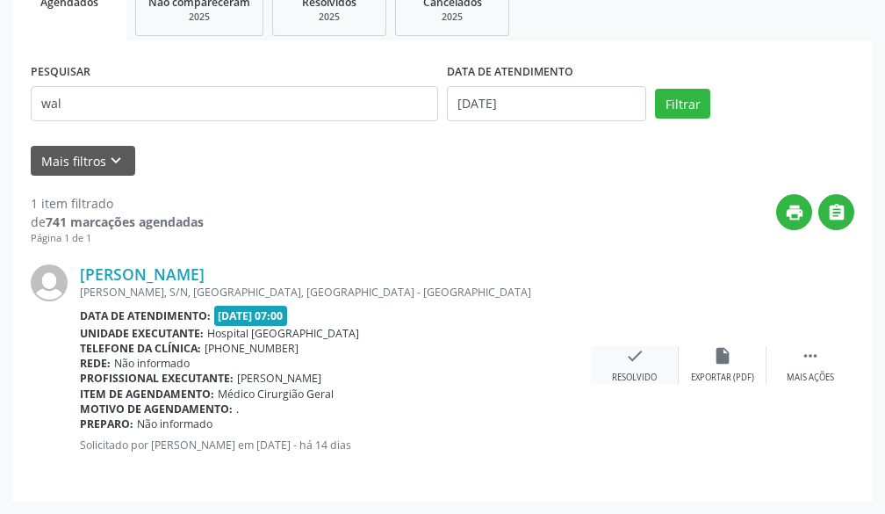
click at [639, 363] on icon "check" at bounding box center [634, 355] width 19 height 19
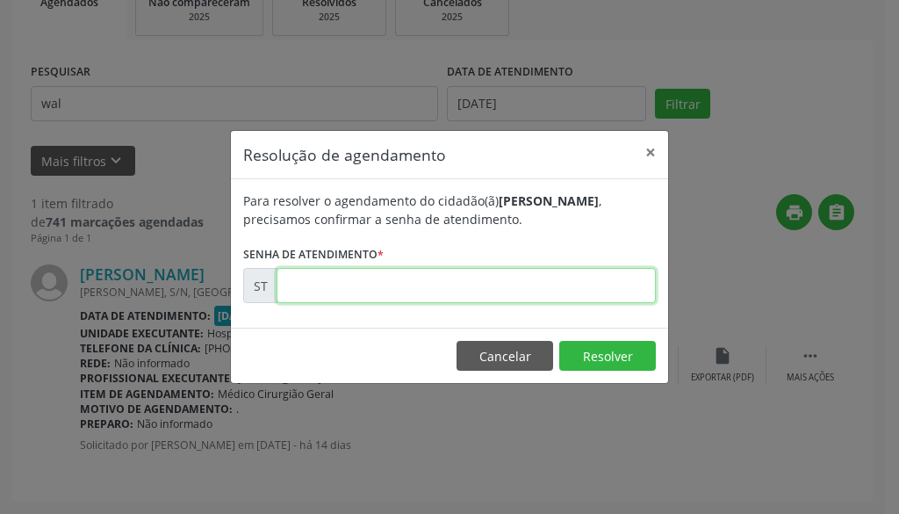
click at [618, 288] on input "text" at bounding box center [466, 285] width 379 height 35
type input "00025580"
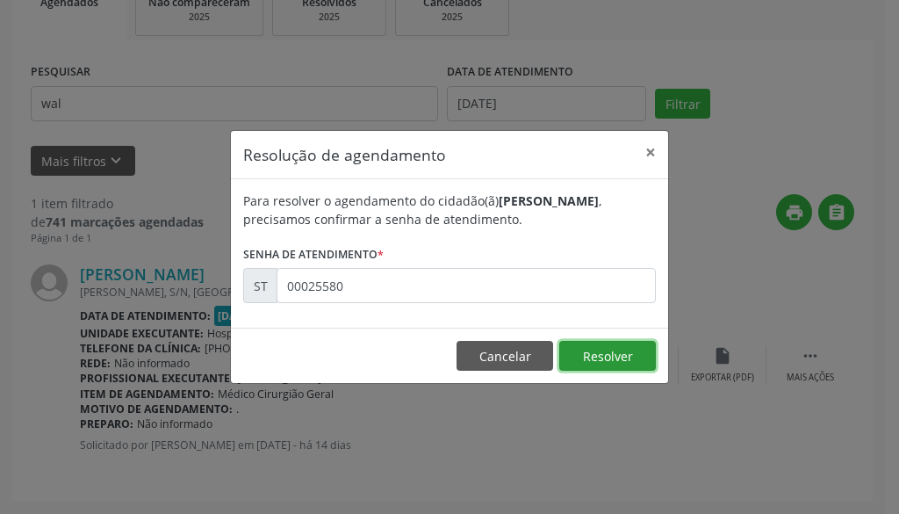
click at [646, 358] on button "Resolver" at bounding box center [608, 356] width 97 height 30
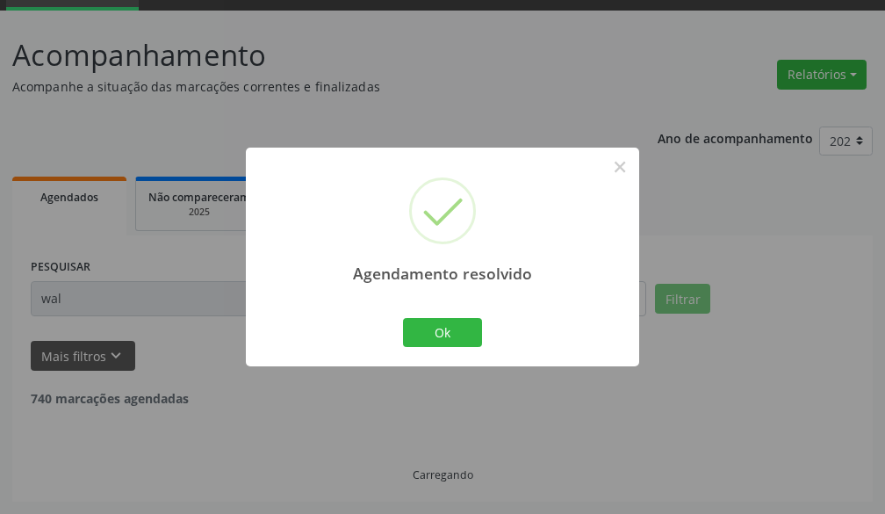
scroll to position [29, 0]
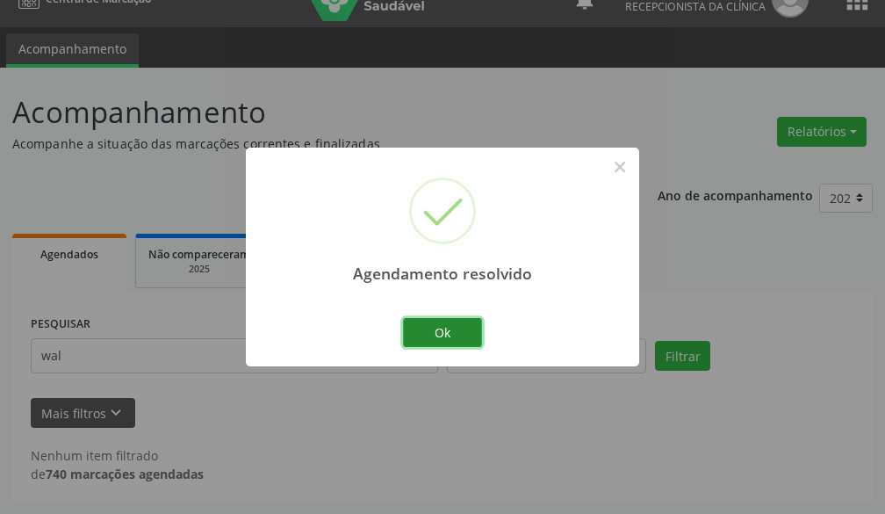
click at [448, 328] on button "Ok" at bounding box center [442, 333] width 79 height 30
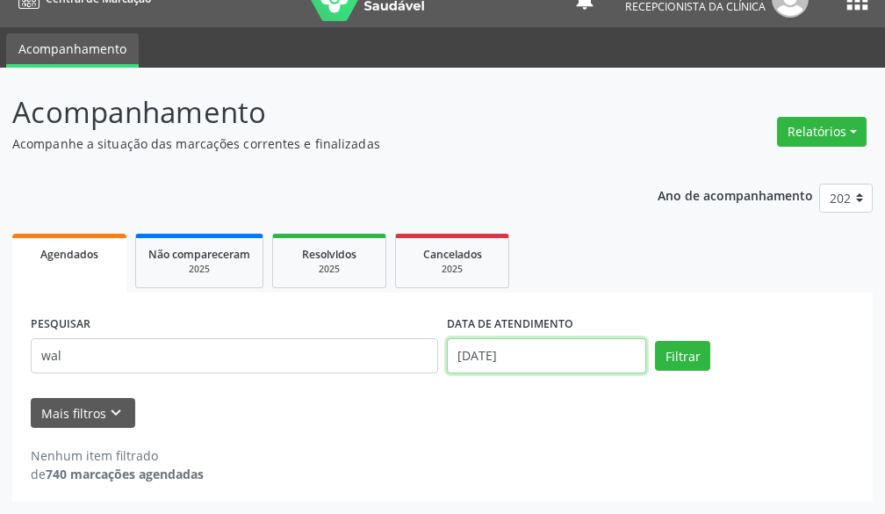
click at [573, 370] on input "[DATE]" at bounding box center [546, 355] width 199 height 35
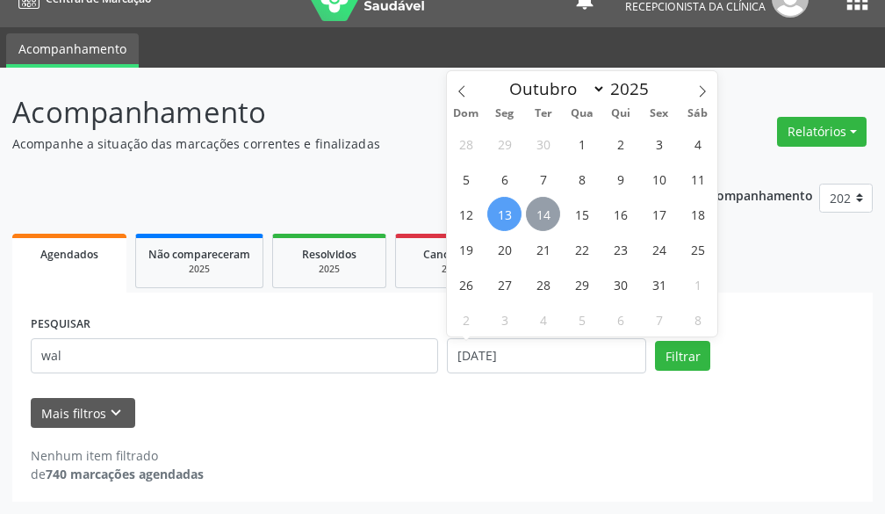
click at [551, 222] on span "14" at bounding box center [543, 214] width 34 height 34
type input "[DATE]"
click at [551, 222] on span "14" at bounding box center [543, 214] width 34 height 34
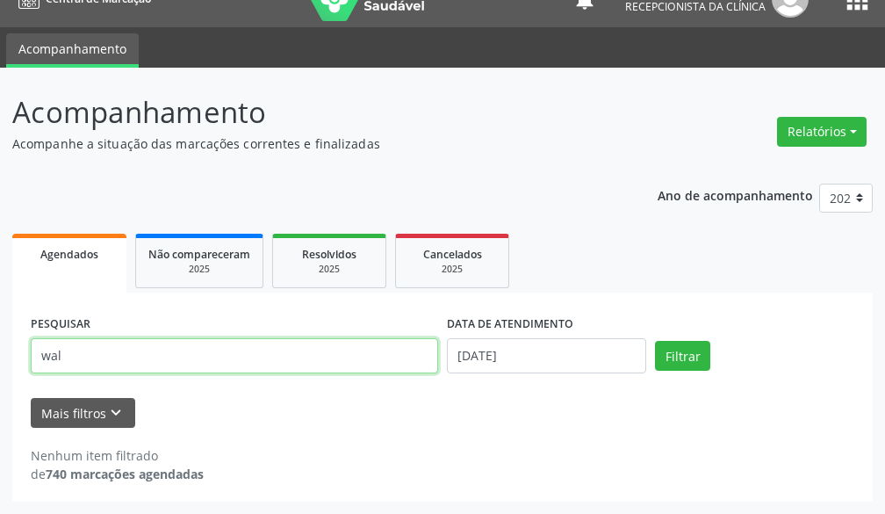
click at [341, 357] on input "wal" at bounding box center [235, 355] width 408 height 35
type input "w"
type input "maria da con"
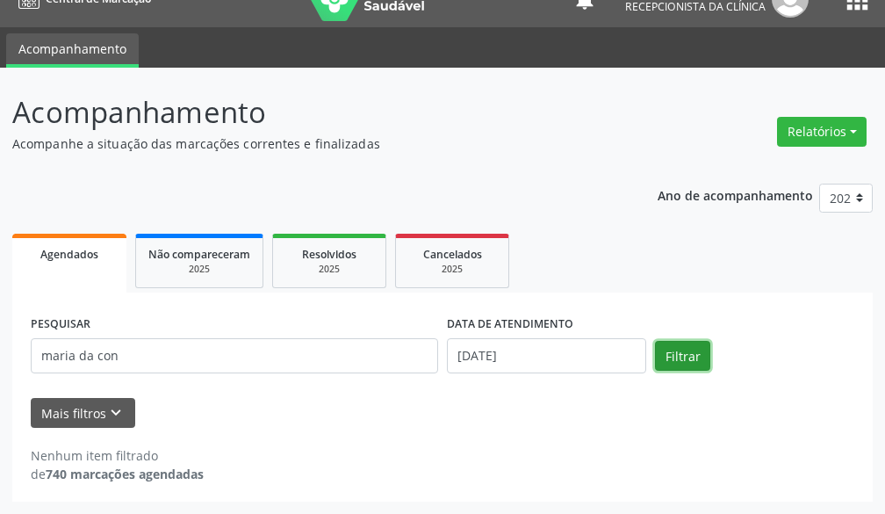
click at [682, 353] on button "Filtrar" at bounding box center [682, 356] width 55 height 30
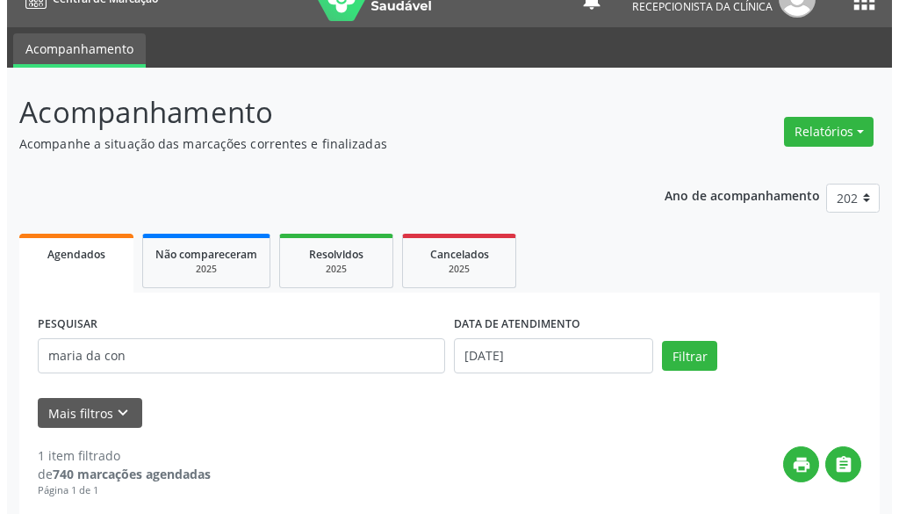
scroll to position [205, 0]
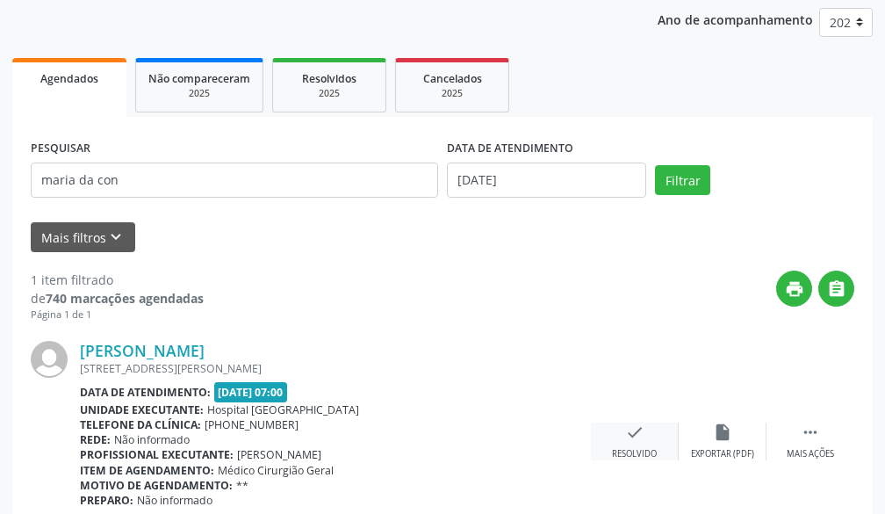
click at [635, 437] on icon "check" at bounding box center [634, 432] width 19 height 19
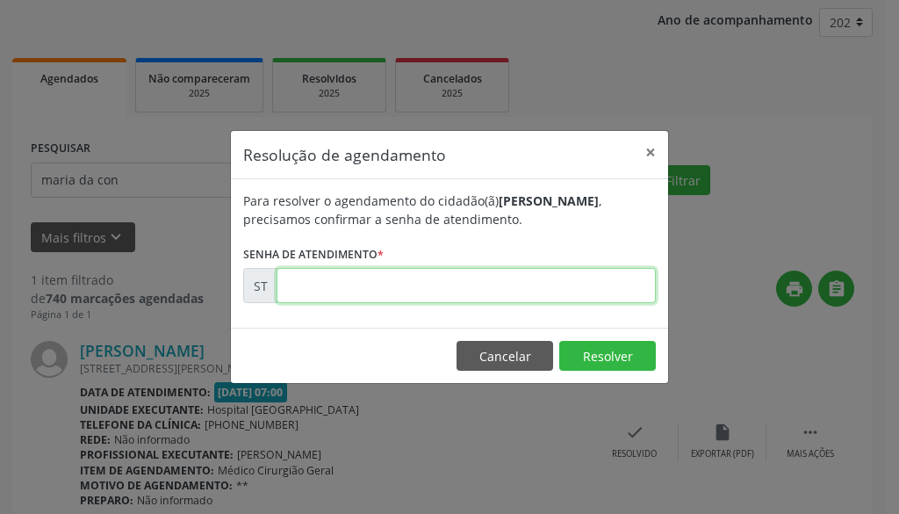
click at [600, 291] on input "text" at bounding box center [466, 285] width 379 height 35
type input "00025860"
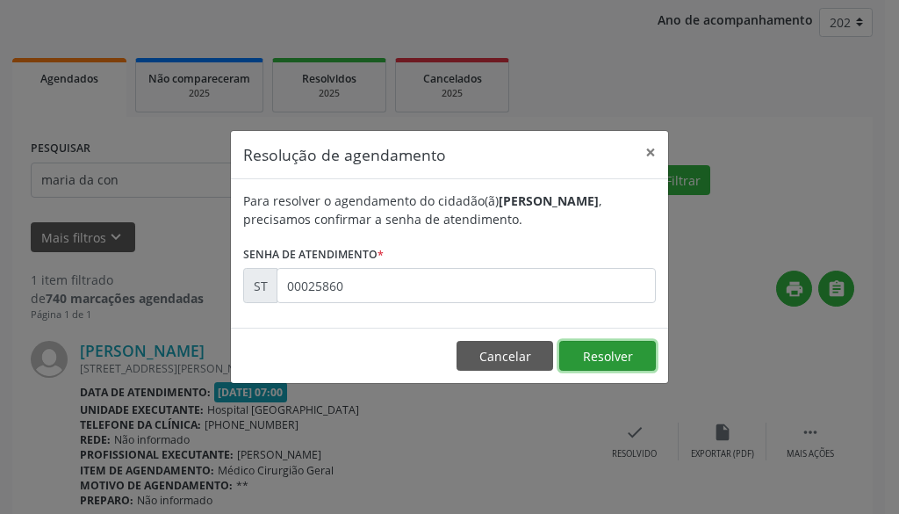
click at [589, 364] on button "Resolver" at bounding box center [608, 356] width 97 height 30
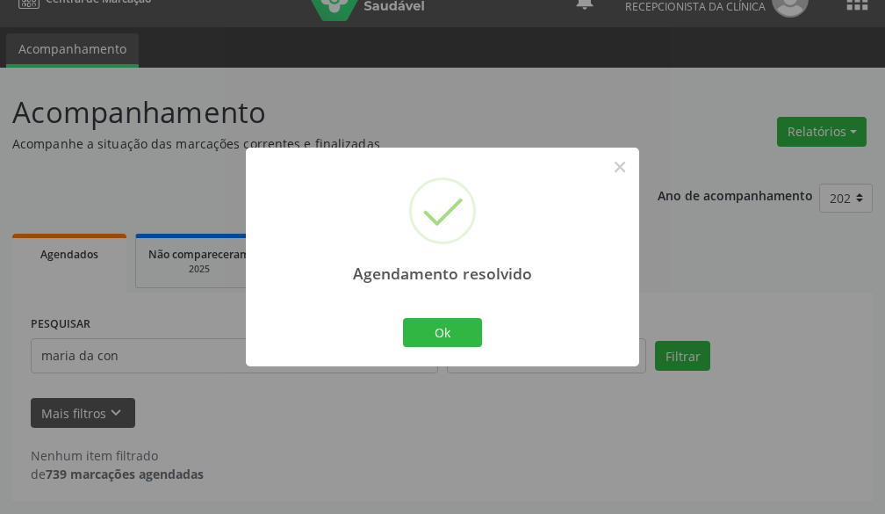
scroll to position [29, 0]
click at [466, 343] on button "Ok" at bounding box center [442, 333] width 79 height 30
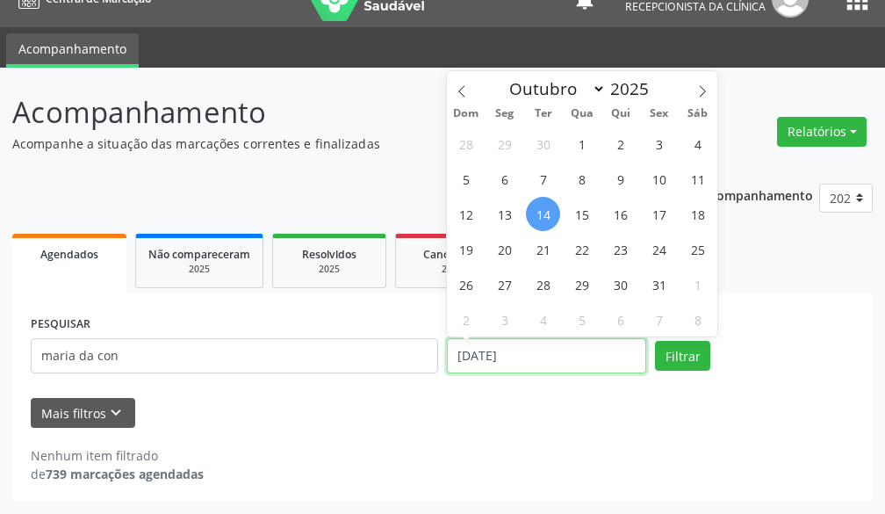
click at [541, 358] on input "[DATE]" at bounding box center [546, 355] width 199 height 35
click at [662, 255] on span "24" at bounding box center [659, 249] width 34 height 34
type input "[DATE]"
click at [662, 255] on span "24" at bounding box center [659, 249] width 34 height 34
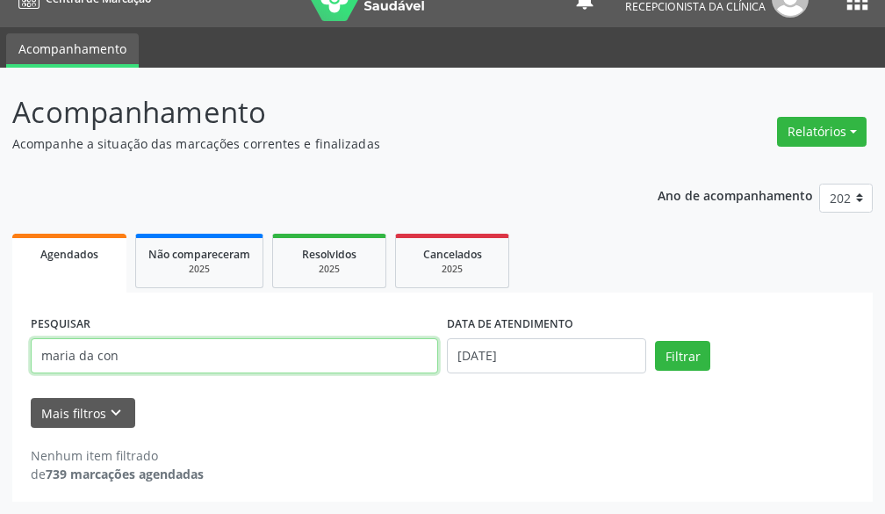
click at [213, 363] on input "maria da con" at bounding box center [235, 355] width 408 height 35
type input "m"
type input "rosana de"
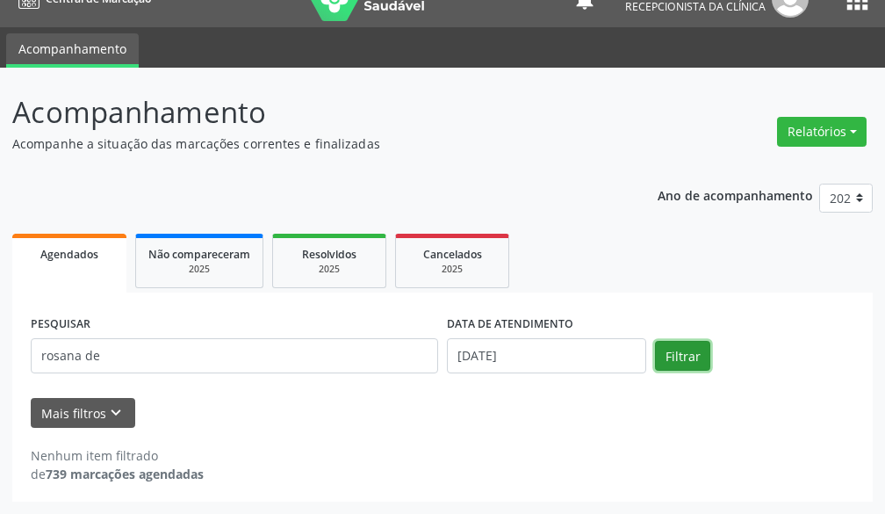
click at [674, 364] on button "Filtrar" at bounding box center [682, 356] width 55 height 30
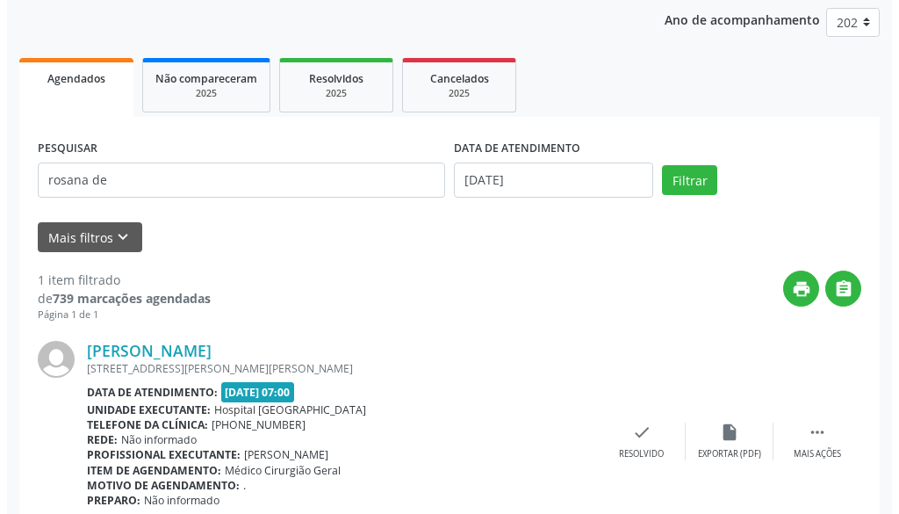
scroll to position [281, 0]
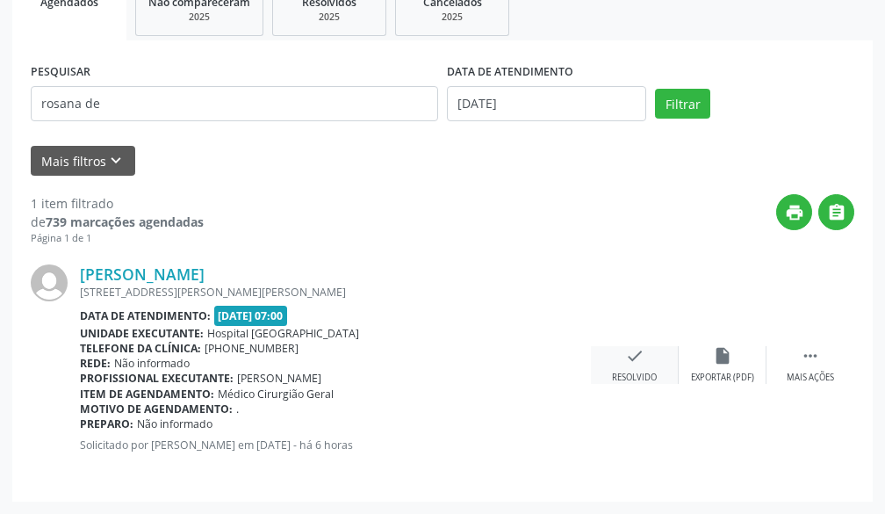
click at [635, 359] on icon "check" at bounding box center [634, 355] width 19 height 19
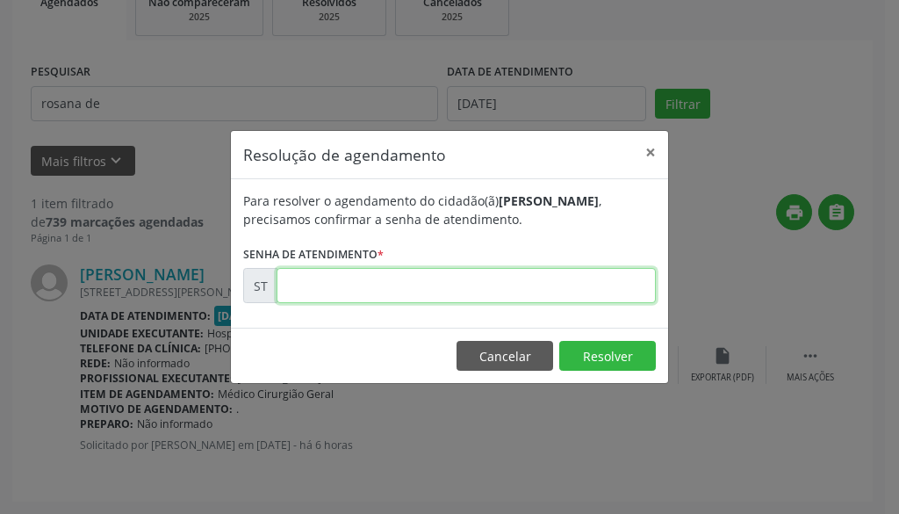
click at [599, 293] on input "text" at bounding box center [466, 285] width 379 height 35
click at [528, 297] on input "00000286" at bounding box center [466, 285] width 379 height 35
click at [524, 291] on input "00000286" at bounding box center [466, 285] width 379 height 35
click at [523, 291] on input "00000286" at bounding box center [466, 285] width 379 height 35
type input "00028696"
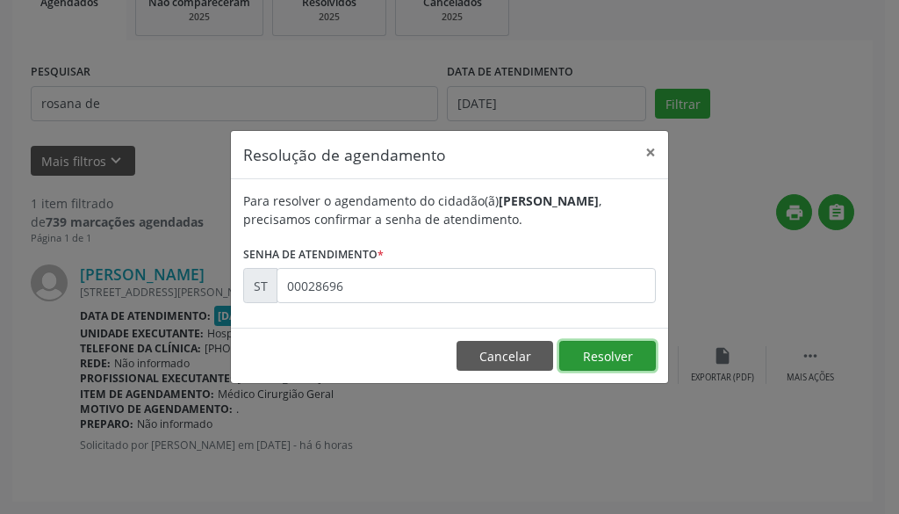
click at [604, 366] on button "Resolver" at bounding box center [608, 356] width 97 height 30
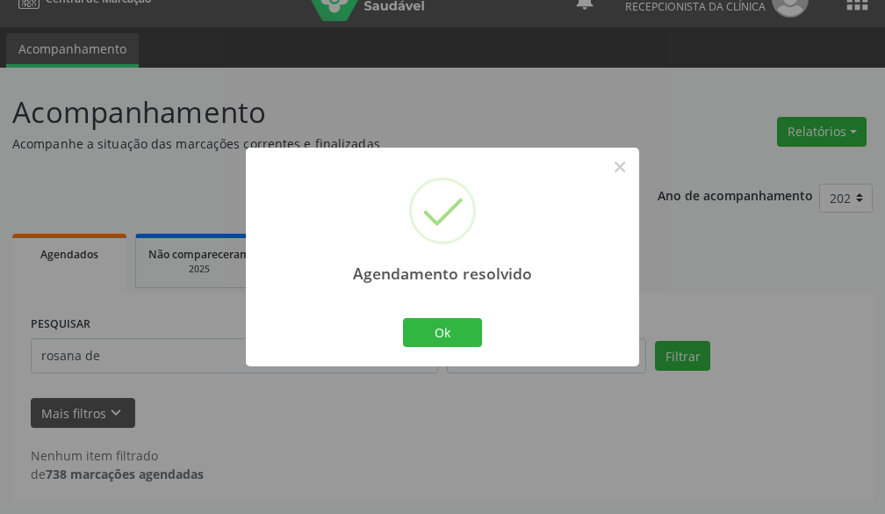
scroll to position [29, 0]
click at [482, 334] on div "Ok Cancel" at bounding box center [443, 332] width 87 height 37
click at [459, 337] on button "Ok" at bounding box center [442, 333] width 79 height 30
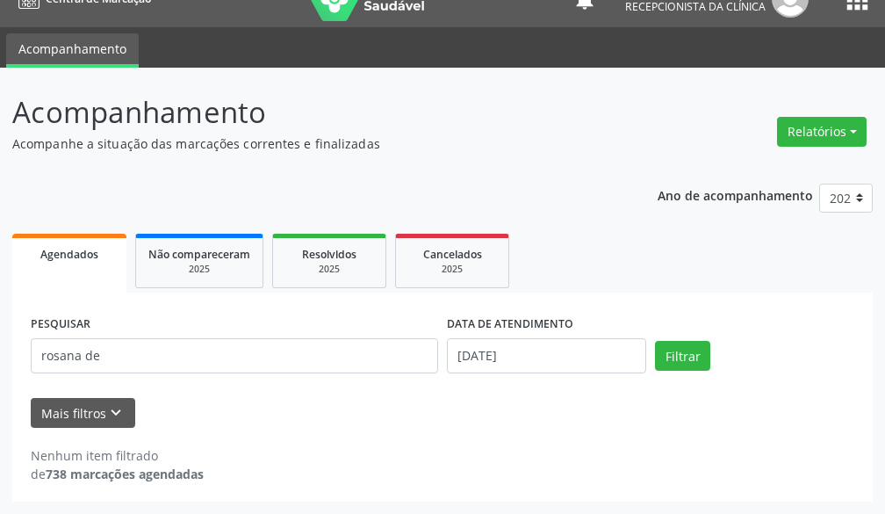
click at [59, 261] on span "Agendados" at bounding box center [69, 254] width 58 height 15
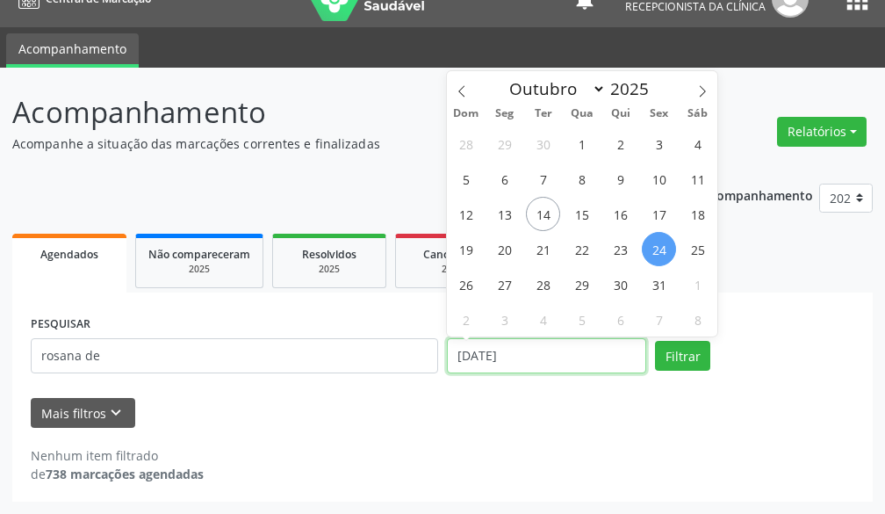
click at [576, 364] on input "[DATE]" at bounding box center [546, 355] width 199 height 35
click at [621, 256] on span "23" at bounding box center [620, 249] width 34 height 34
type input "[DATE]"
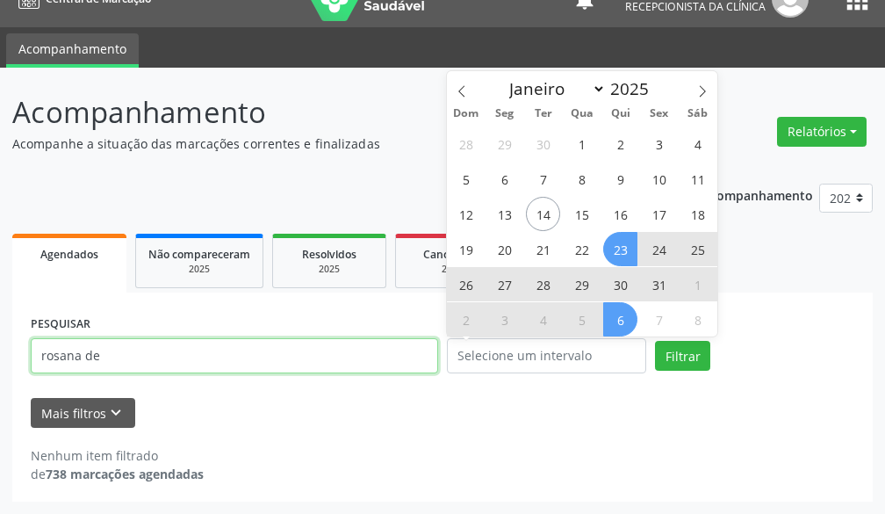
click at [222, 354] on input "rosana de" at bounding box center [235, 355] width 408 height 35
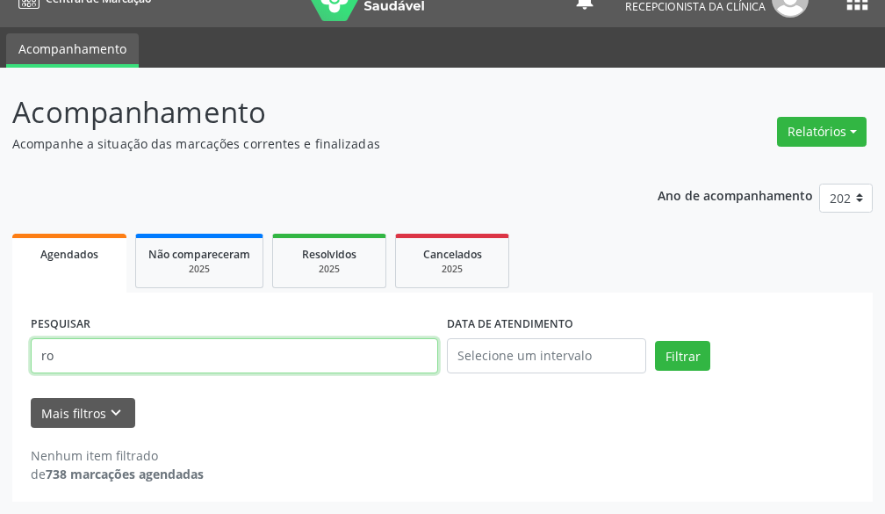
type input "r"
type input "lucineide"
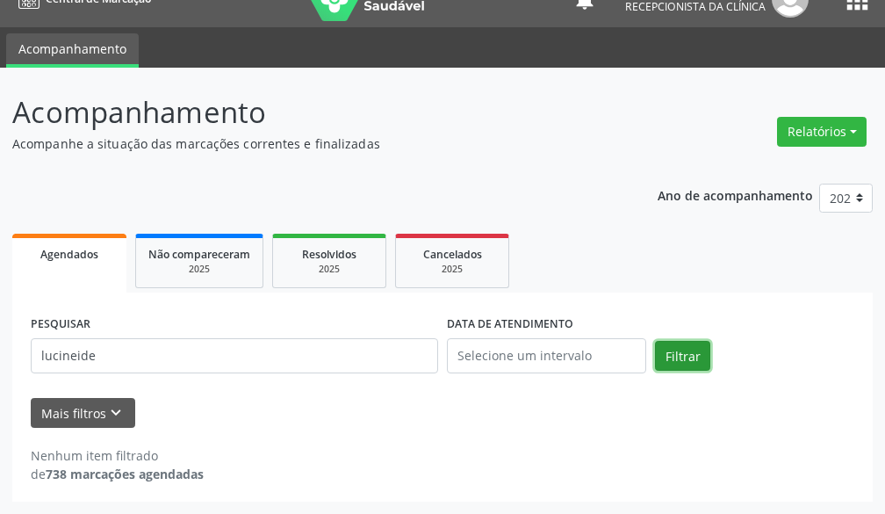
click at [665, 358] on button "Filtrar" at bounding box center [682, 356] width 55 height 30
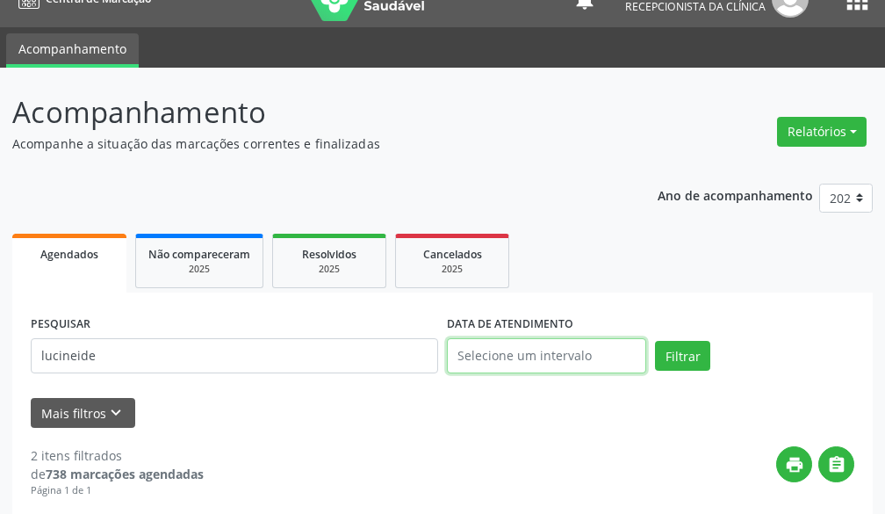
click at [618, 340] on input "text" at bounding box center [546, 355] width 199 height 35
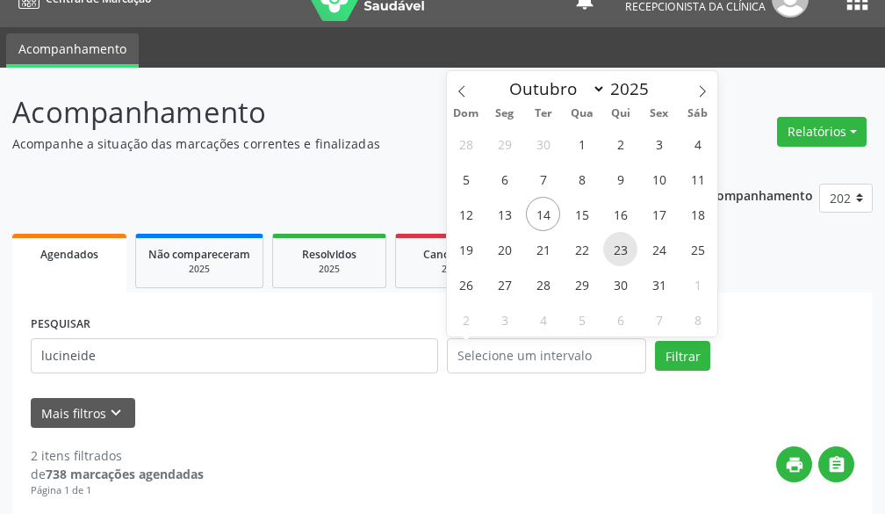
click at [616, 244] on span "23" at bounding box center [620, 249] width 34 height 34
type input "[DATE]"
click at [616, 244] on span "23" at bounding box center [620, 249] width 34 height 34
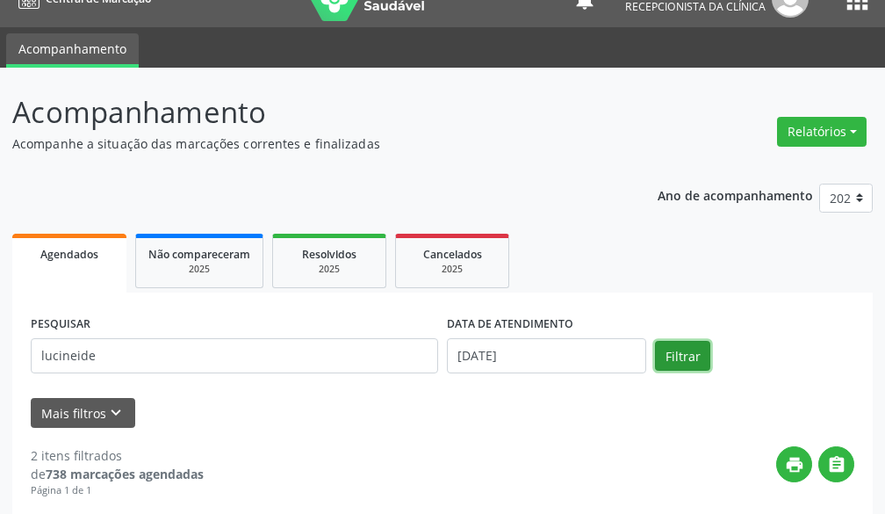
click at [678, 369] on button "Filtrar" at bounding box center [682, 356] width 55 height 30
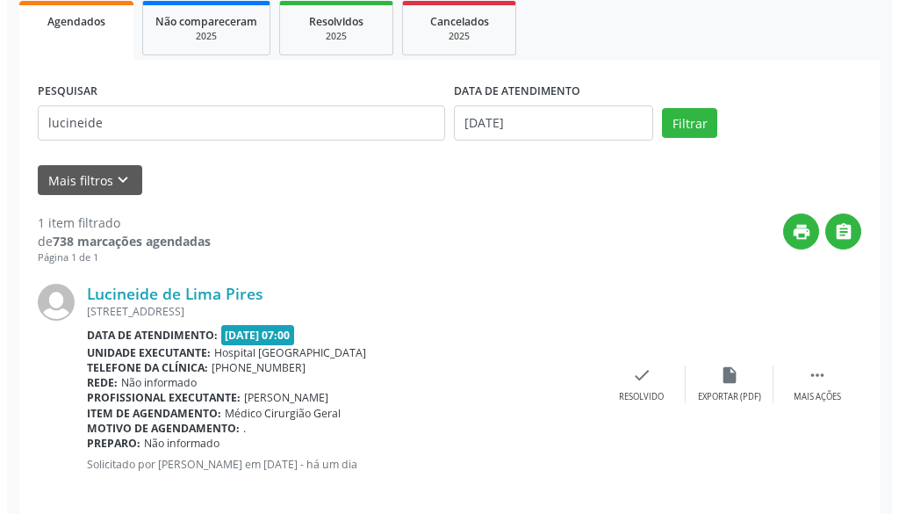
scroll to position [281, 0]
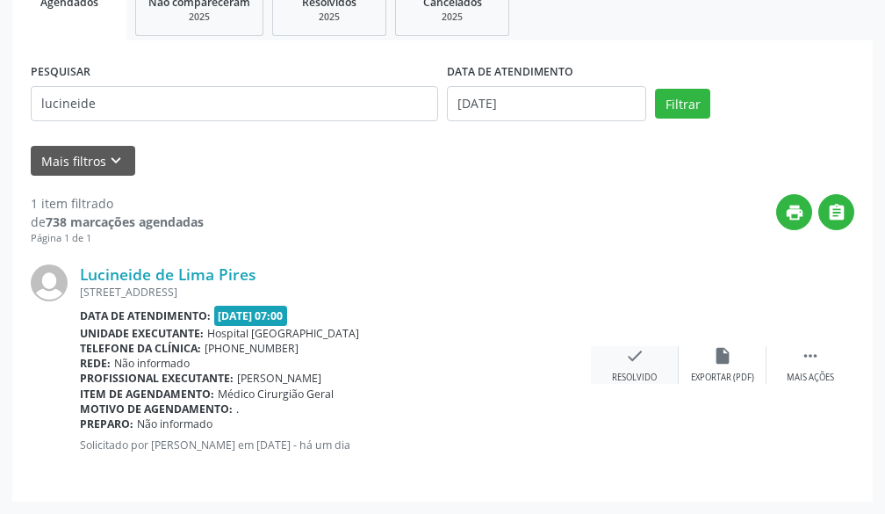
click at [630, 365] on icon "check" at bounding box center [634, 355] width 19 height 19
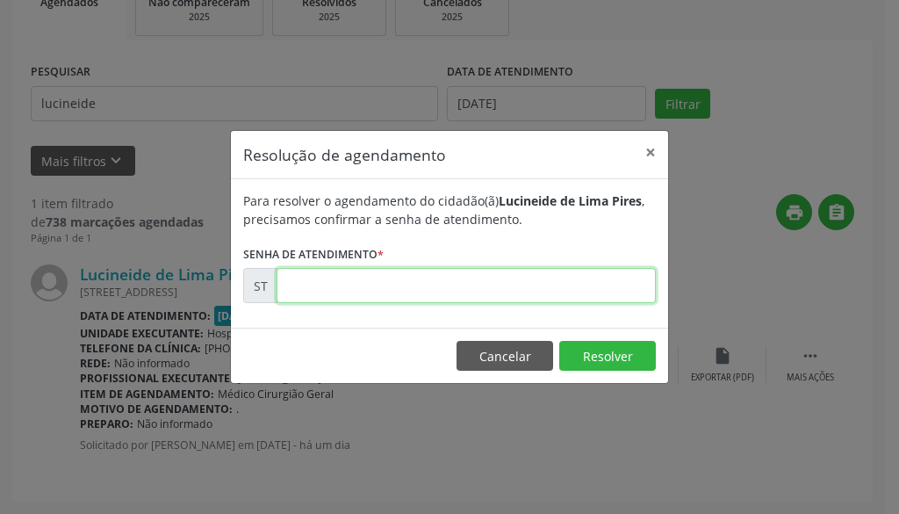
click at [533, 287] on input "text" at bounding box center [466, 285] width 379 height 35
type input "00028400"
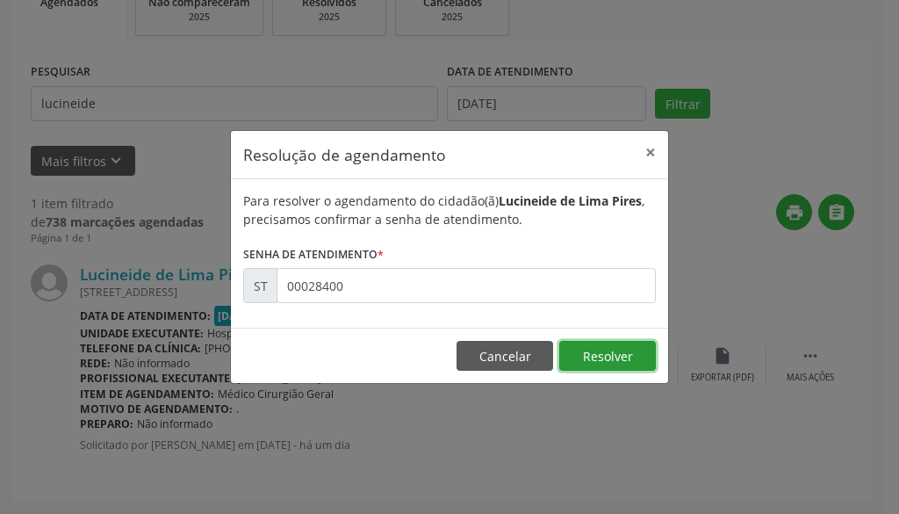
click at [612, 356] on button "Resolver" at bounding box center [608, 356] width 97 height 30
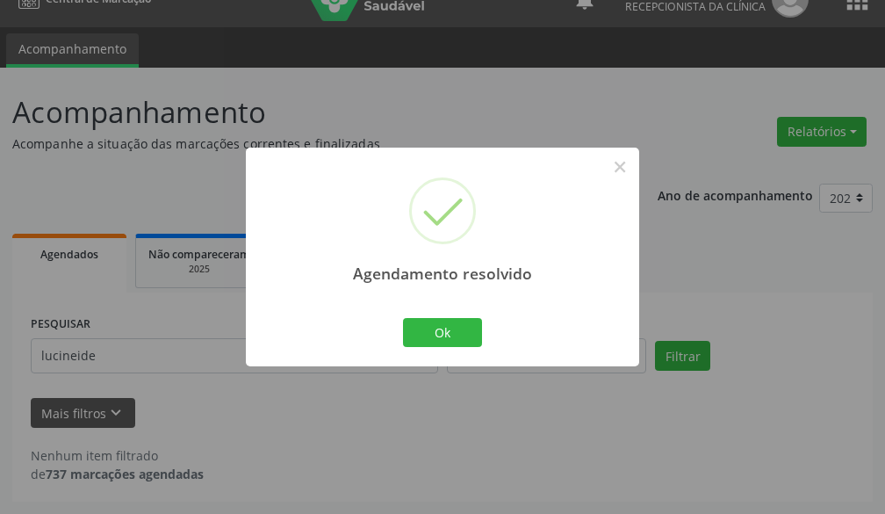
scroll to position [29, 0]
click at [402, 322] on div "Ok Cancel" at bounding box center [443, 332] width 87 height 37
drag, startPoint x: 407, startPoint y: 333, endPoint x: 415, endPoint y: 339, distance: 10.0
click at [410, 336] on button "Ok" at bounding box center [442, 333] width 79 height 30
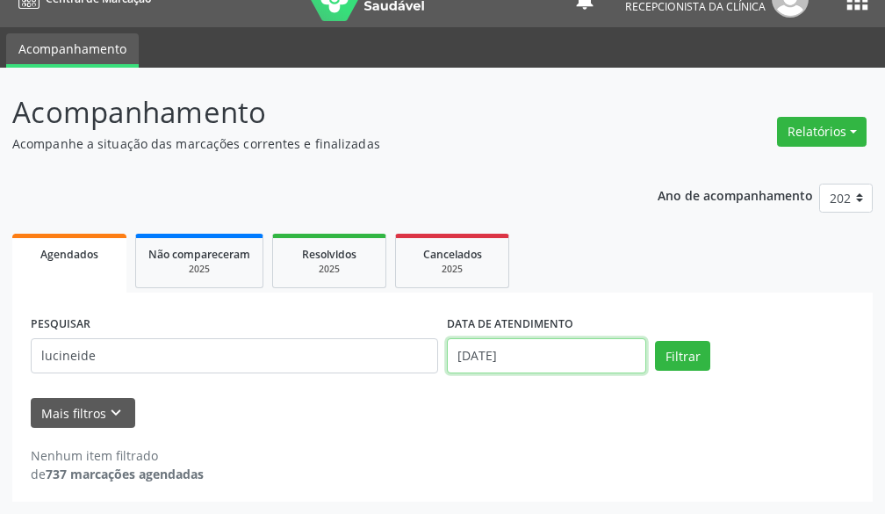
click at [605, 366] on input "[DATE]" at bounding box center [546, 355] width 199 height 35
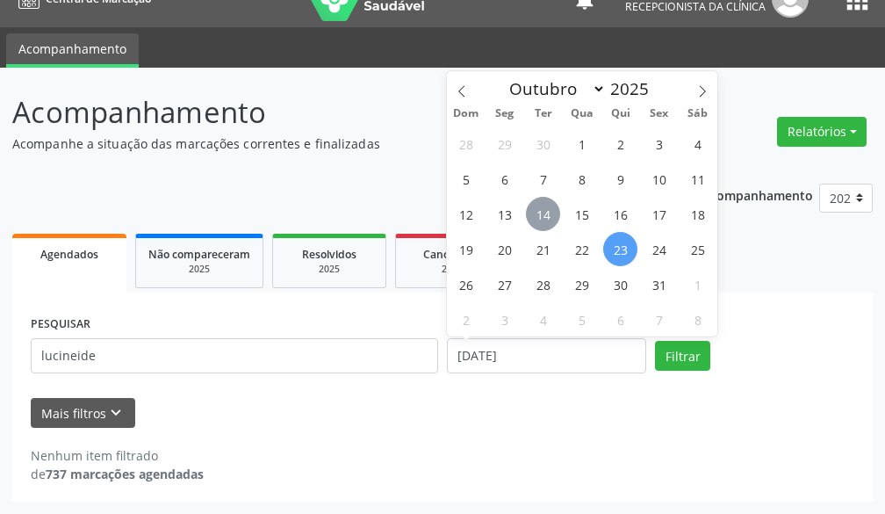
click at [547, 221] on span "14" at bounding box center [543, 214] width 34 height 34
type input "[DATE]"
click at [547, 221] on span "14" at bounding box center [543, 214] width 34 height 34
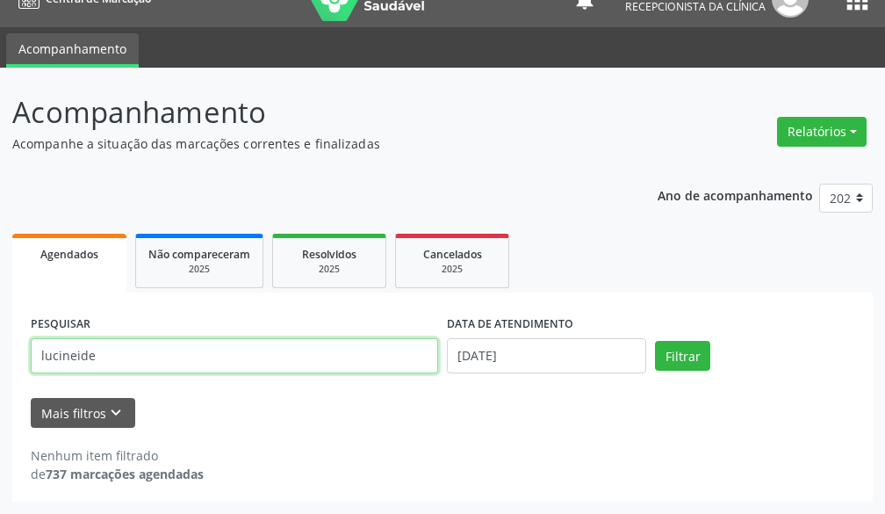
click at [266, 367] on input "lucineide" at bounding box center [235, 355] width 408 height 35
type input "l"
type input "emill"
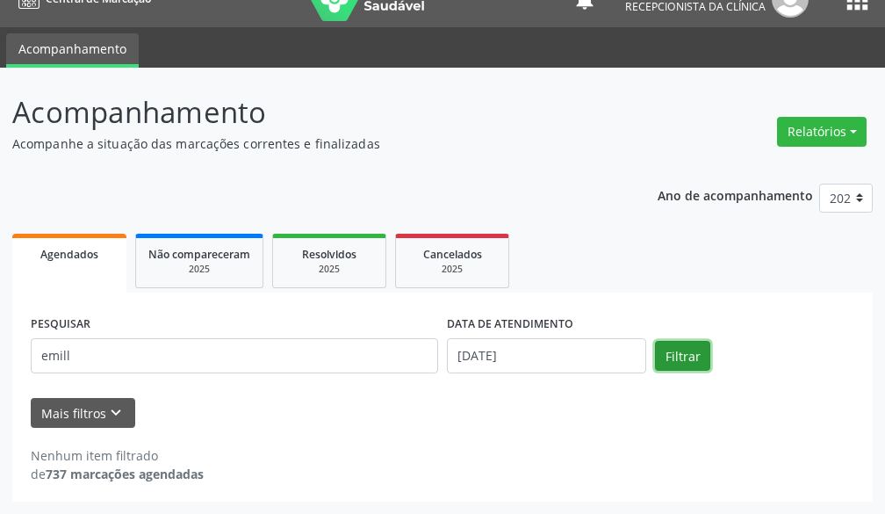
click at [679, 363] on button "Filtrar" at bounding box center [682, 356] width 55 height 30
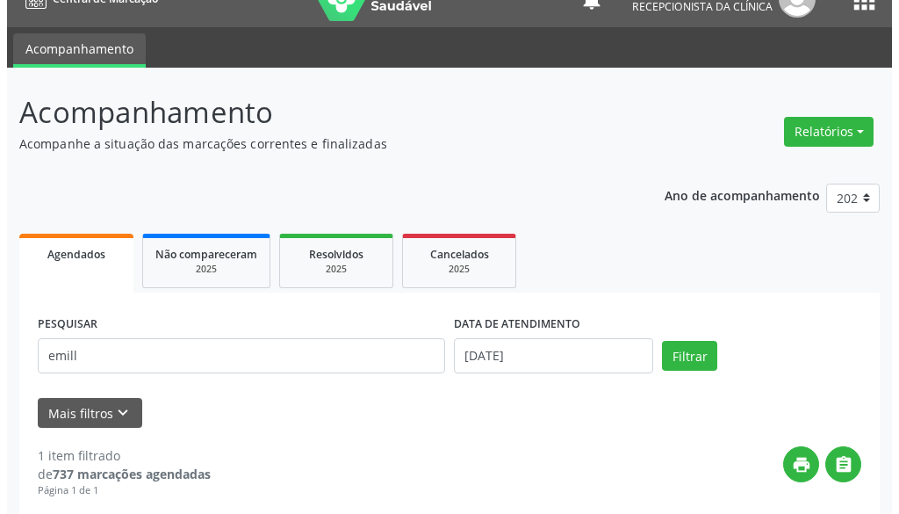
scroll to position [281, 0]
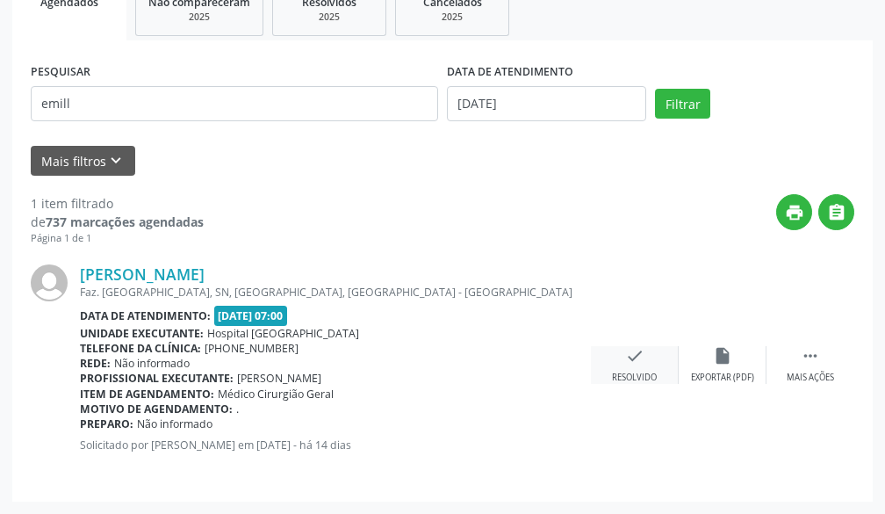
click at [634, 355] on icon "check" at bounding box center [634, 355] width 19 height 19
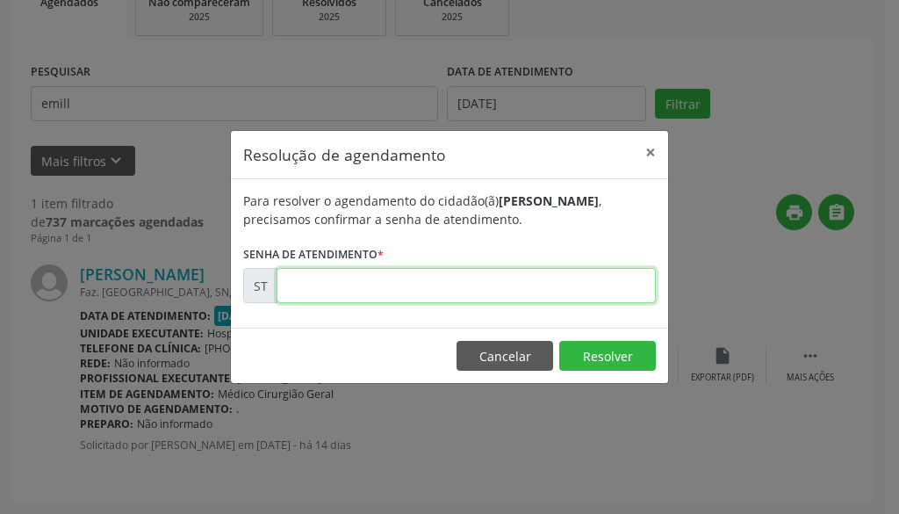
click at [604, 284] on input "text" at bounding box center [466, 285] width 379 height 35
type input "00025713"
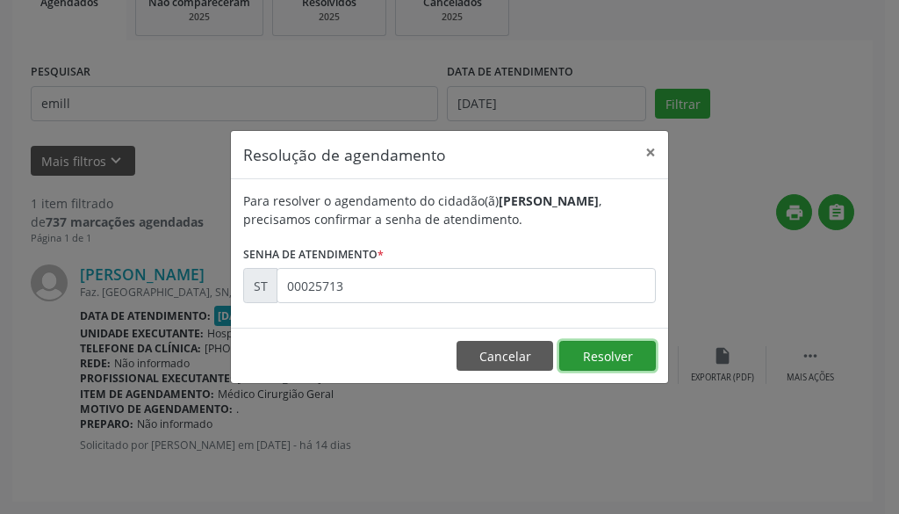
click at [628, 364] on button "Resolver" at bounding box center [608, 356] width 97 height 30
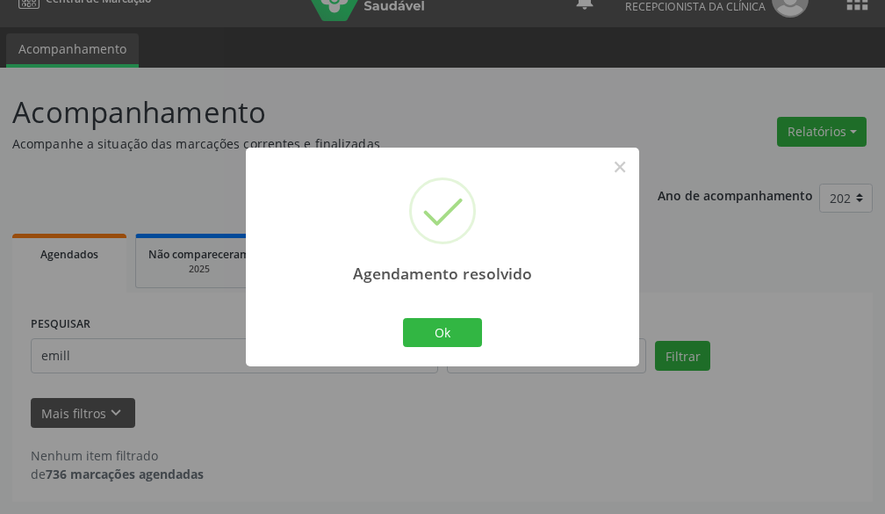
scroll to position [29, 0]
click at [446, 328] on button "Ok" at bounding box center [442, 333] width 79 height 30
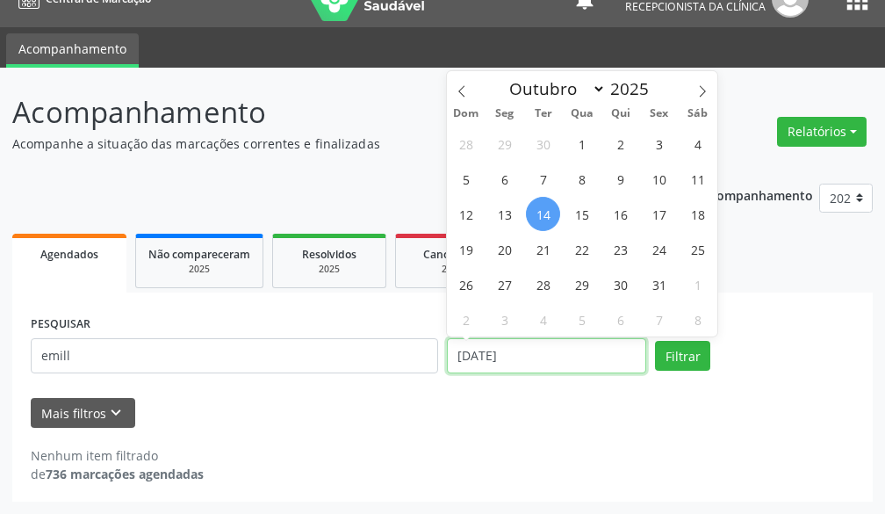
click at [566, 340] on input "[DATE]" at bounding box center [546, 355] width 199 height 35
click at [538, 251] on span "21" at bounding box center [543, 249] width 34 height 34
type input "[DATE]"
click at [538, 251] on span "21" at bounding box center [543, 249] width 34 height 34
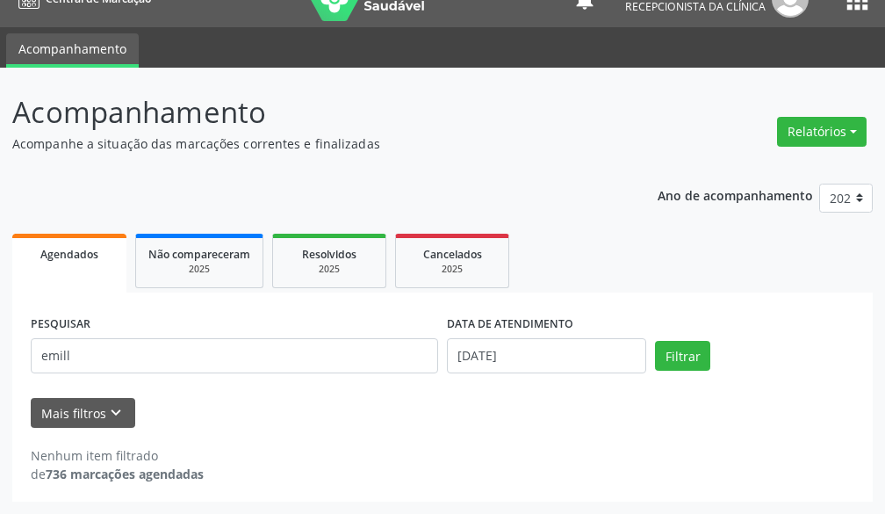
click at [324, 373] on div "PESQUISAR emill" at bounding box center [234, 348] width 416 height 75
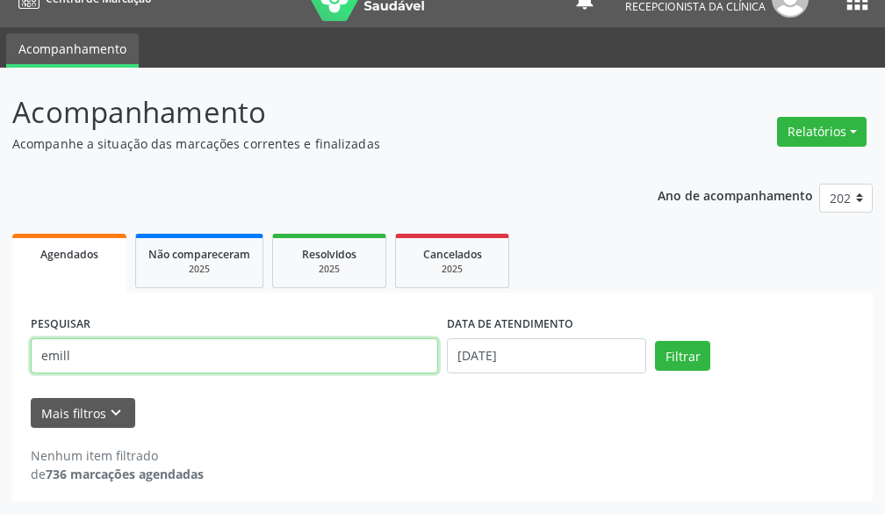
click at [324, 372] on input "emill" at bounding box center [235, 355] width 408 height 35
click at [345, 360] on input "text" at bounding box center [235, 355] width 408 height 35
type input "berlamina"
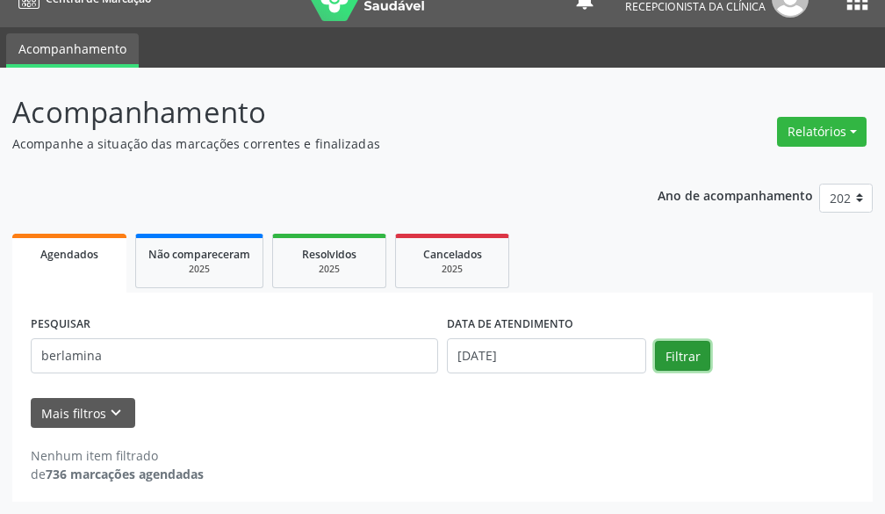
click at [680, 349] on button "Filtrar" at bounding box center [682, 356] width 55 height 30
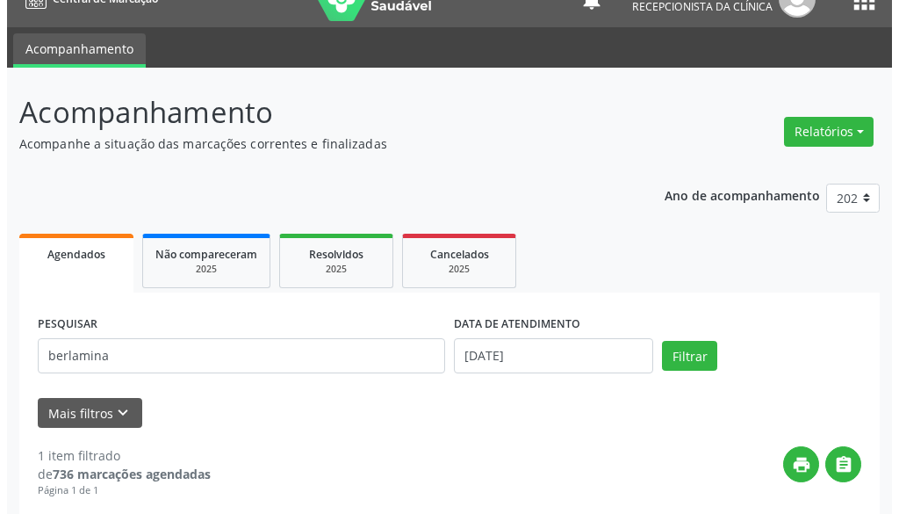
scroll to position [281, 0]
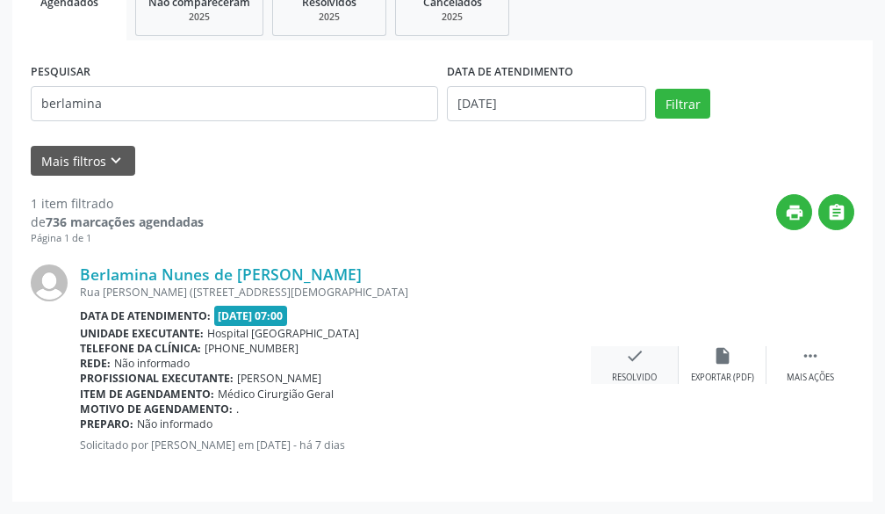
click at [634, 358] on icon "check" at bounding box center [634, 355] width 19 height 19
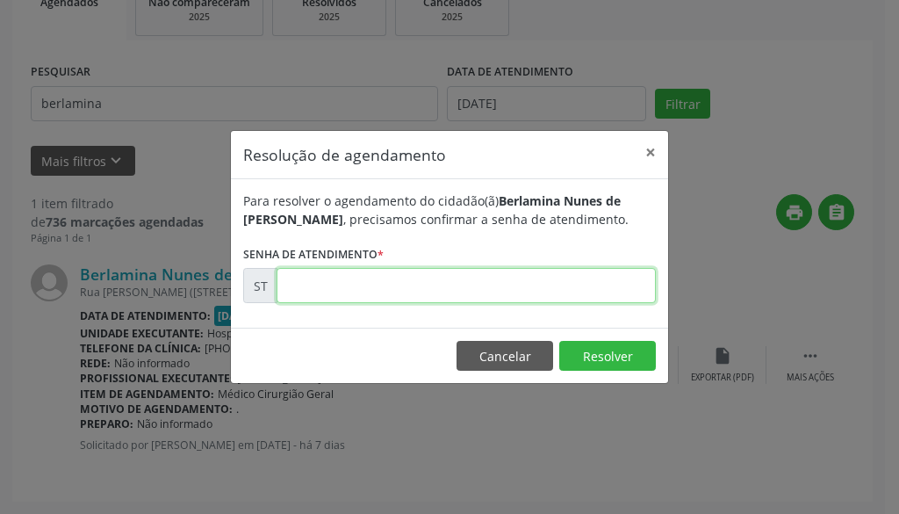
click at [526, 283] on input "text" at bounding box center [466, 285] width 379 height 35
type input "00027510"
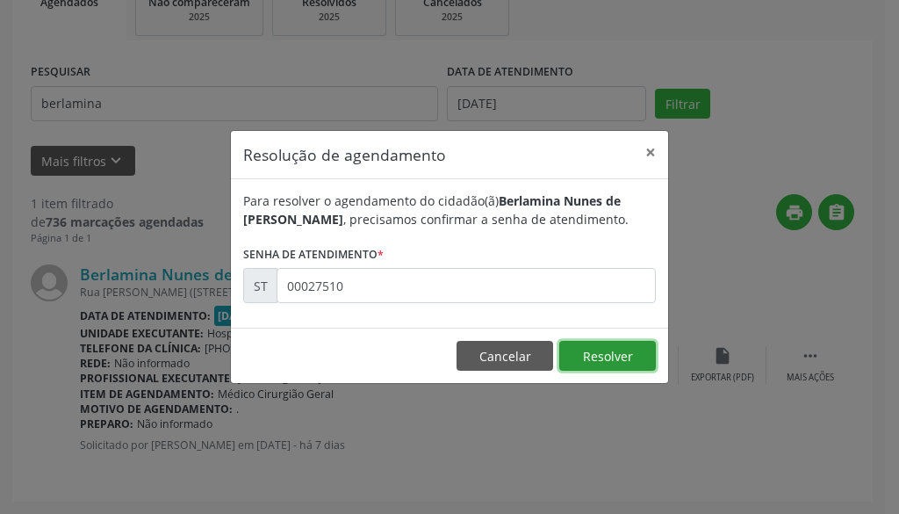
click at [618, 356] on button "Resolver" at bounding box center [608, 356] width 97 height 30
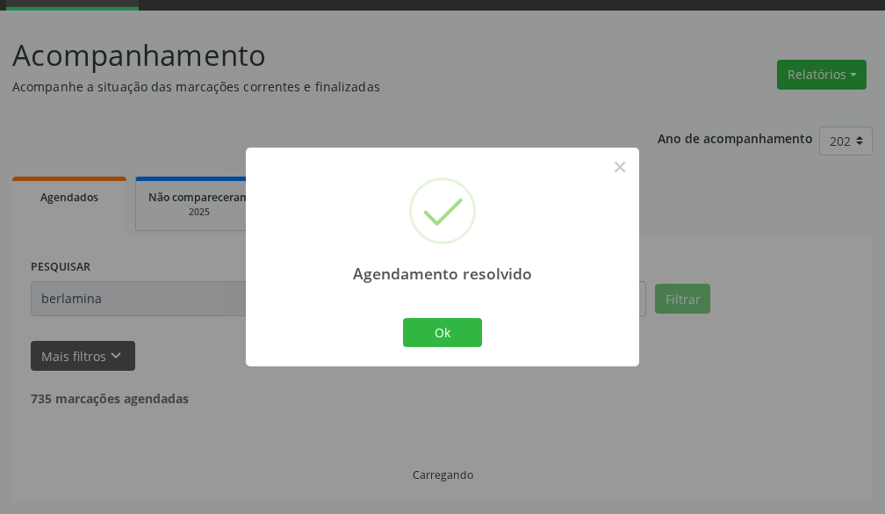
scroll to position [29, 0]
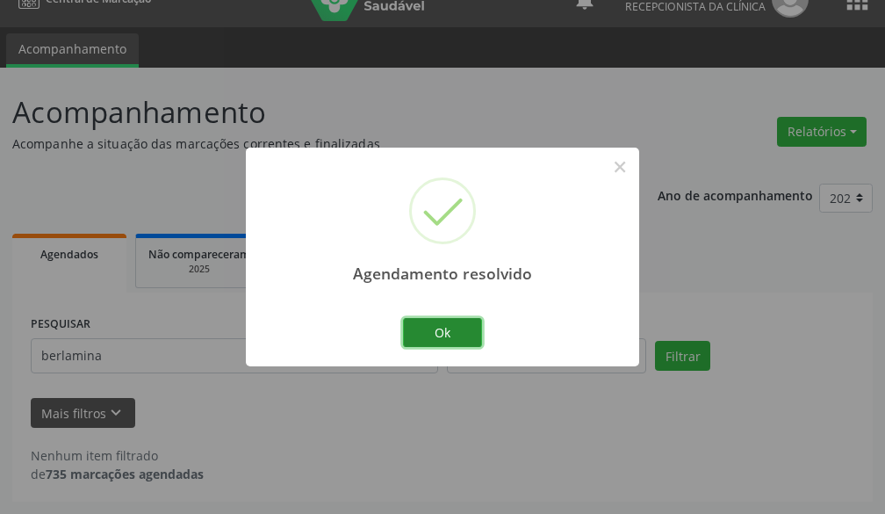
click at [466, 343] on button "Ok" at bounding box center [442, 333] width 79 height 30
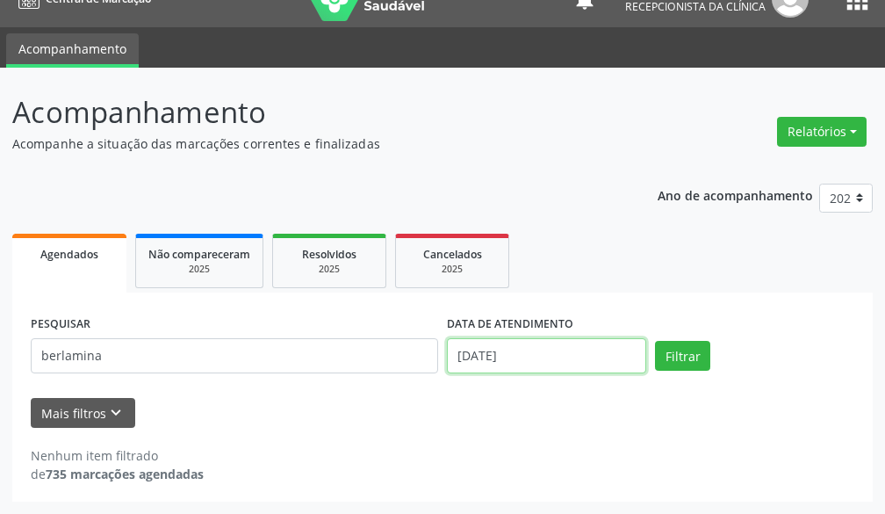
click at [617, 357] on input "[DATE]" at bounding box center [546, 355] width 199 height 35
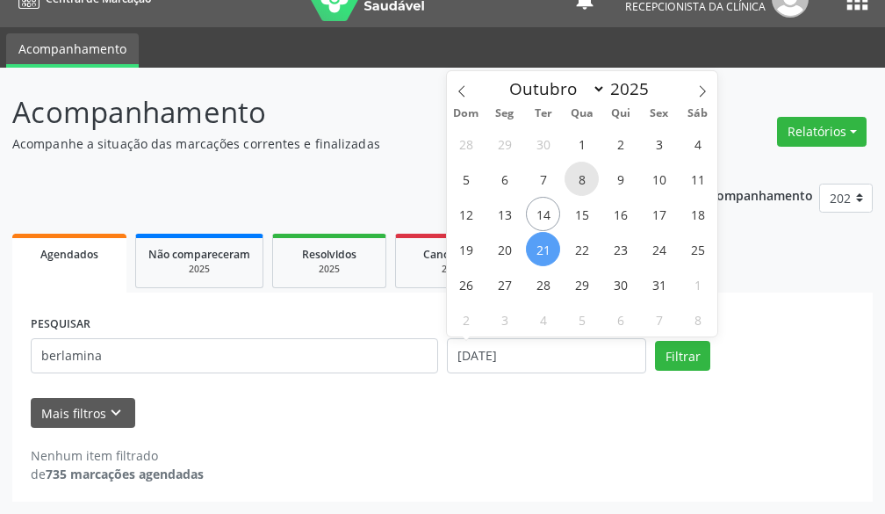
click at [589, 182] on span "8" at bounding box center [582, 179] width 34 height 34
type input "[DATE]"
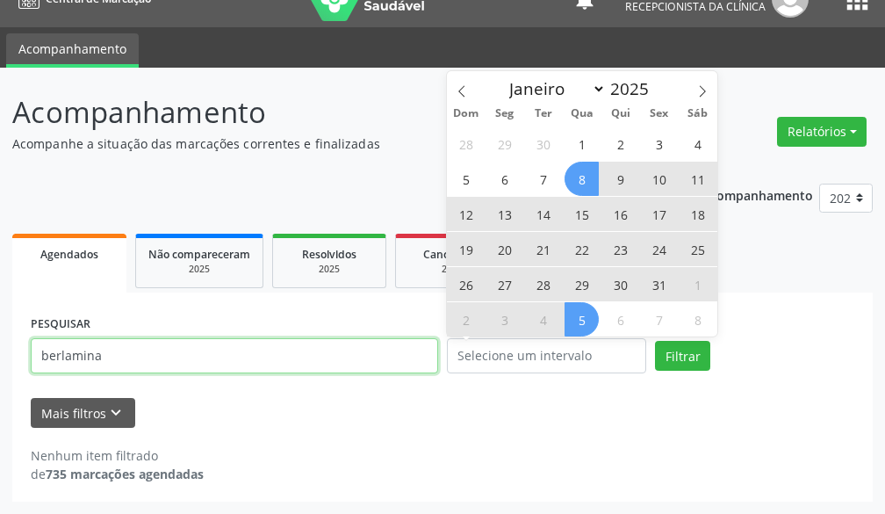
click at [372, 349] on input "berlamina" at bounding box center [235, 355] width 408 height 35
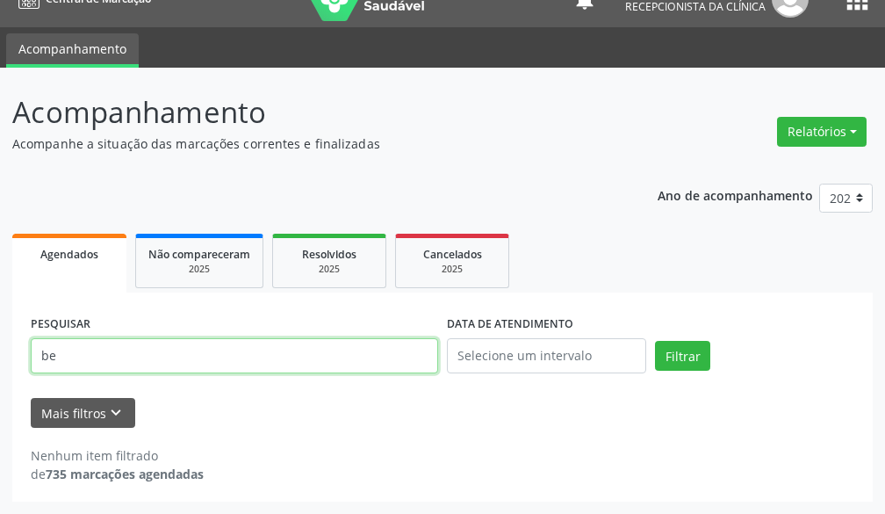
type input "b"
type input "[PERSON_NAME]"
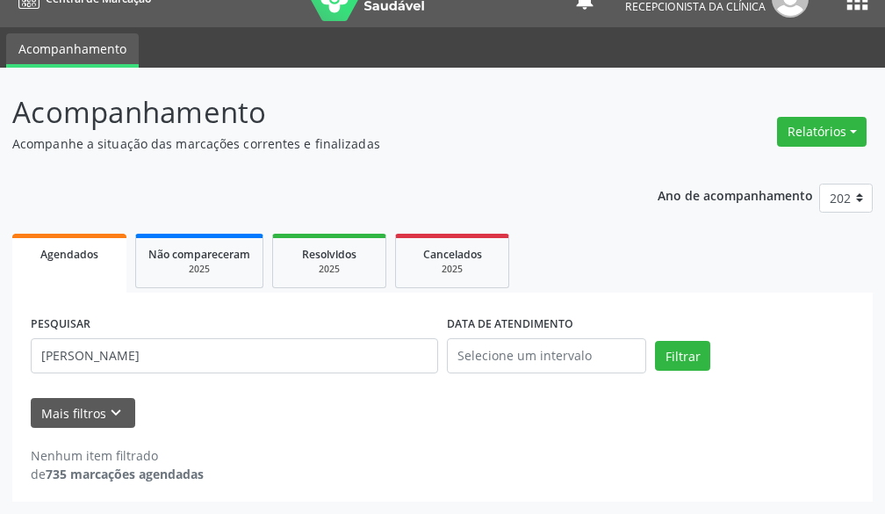
click at [690, 340] on div "PESQUISAR [PERSON_NAME] DATA DE ATENDIMENTO Filtrar" at bounding box center [442, 348] width 833 height 75
